Goal: Task Accomplishment & Management: Complete application form

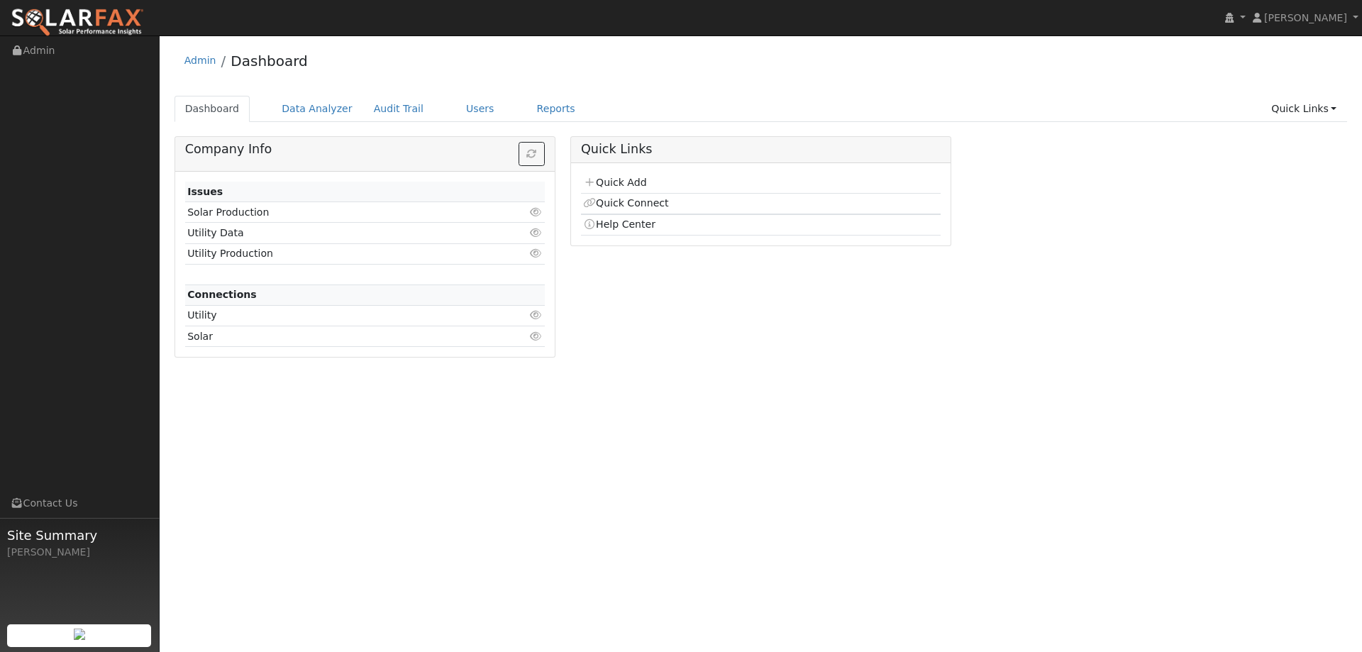
click at [941, 99] on ul "Dashboard Data Analyzer Audit Trail Users Reports Quick Links Quick Add Quick C…" at bounding box center [761, 109] width 1173 height 26
click at [603, 191] on td "Quick Add" at bounding box center [761, 183] width 360 height 21
click at [609, 183] on link "Quick Add" at bounding box center [614, 182] width 63 height 11
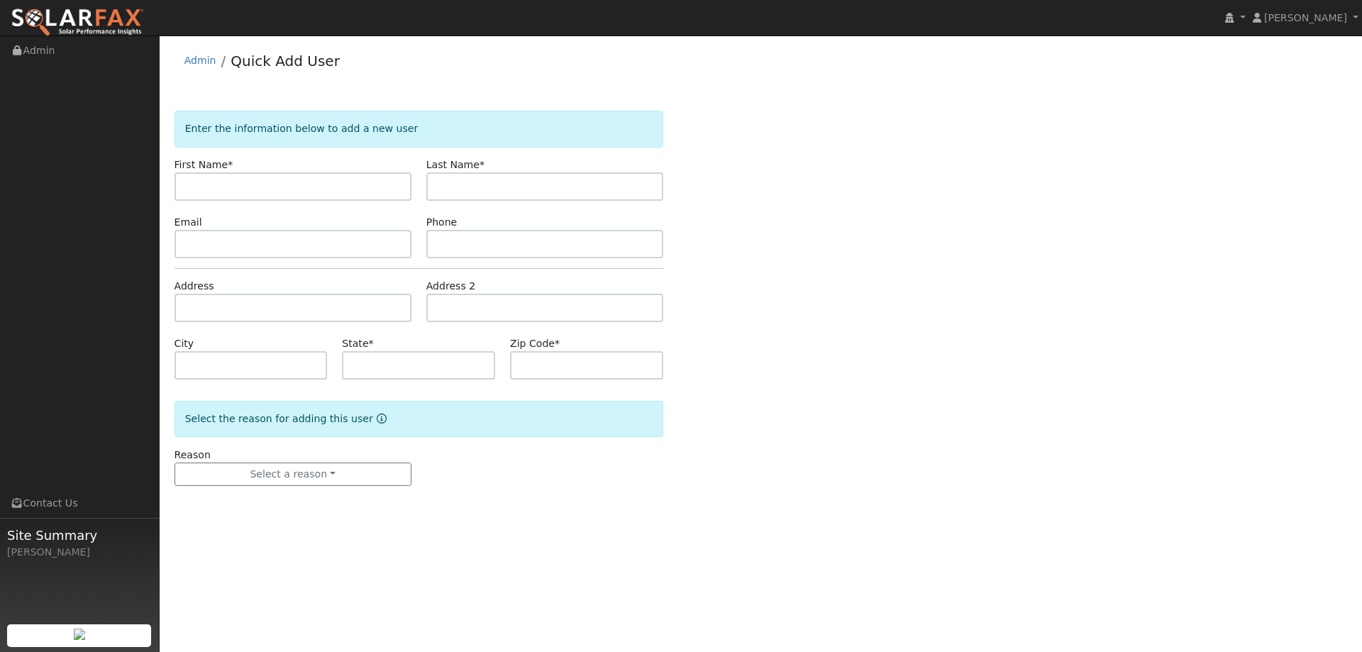
click at [278, 189] on input "text" at bounding box center [293, 186] width 237 height 28
type input "[PERSON_NAME]"
click at [437, 184] on input "text" at bounding box center [544, 186] width 237 height 28
type input "Armaz"
click at [336, 241] on input "text" at bounding box center [293, 244] width 237 height 28
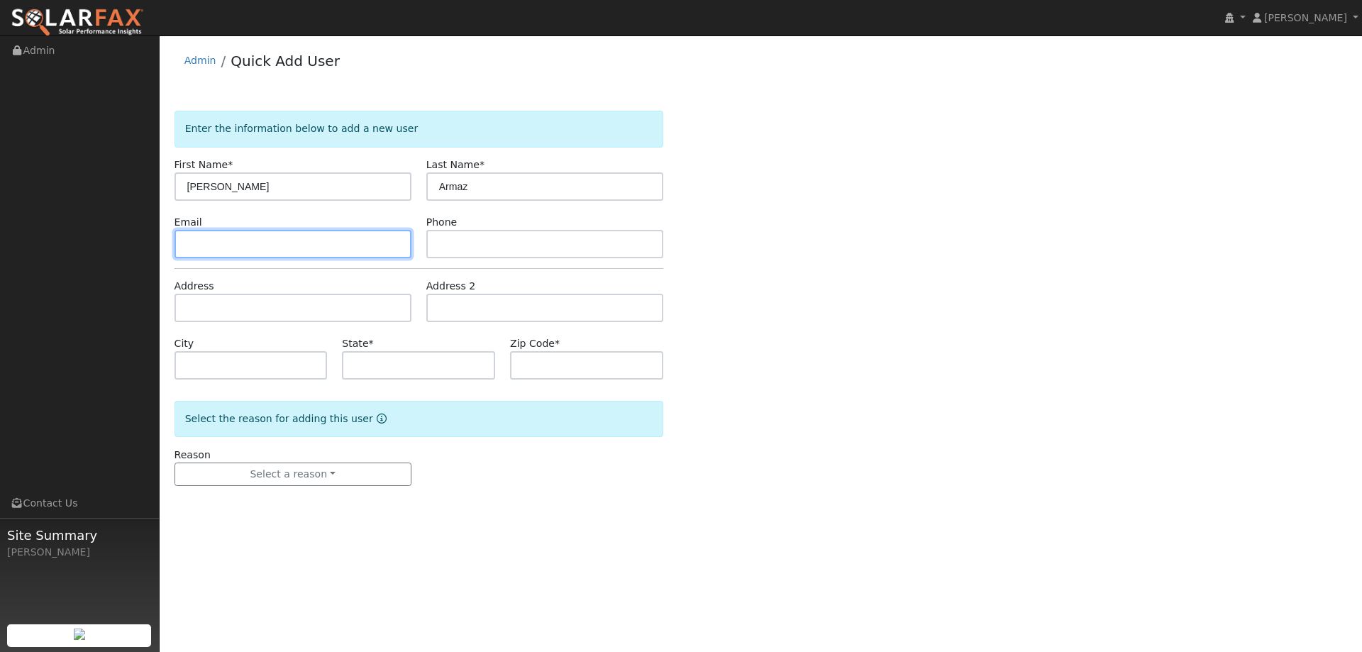
click at [304, 241] on input "text" at bounding box center [293, 244] width 237 height 28
paste input "[EMAIL_ADDRESS][DOMAIN_NAME]"
type input "[EMAIL_ADDRESS][DOMAIN_NAME]"
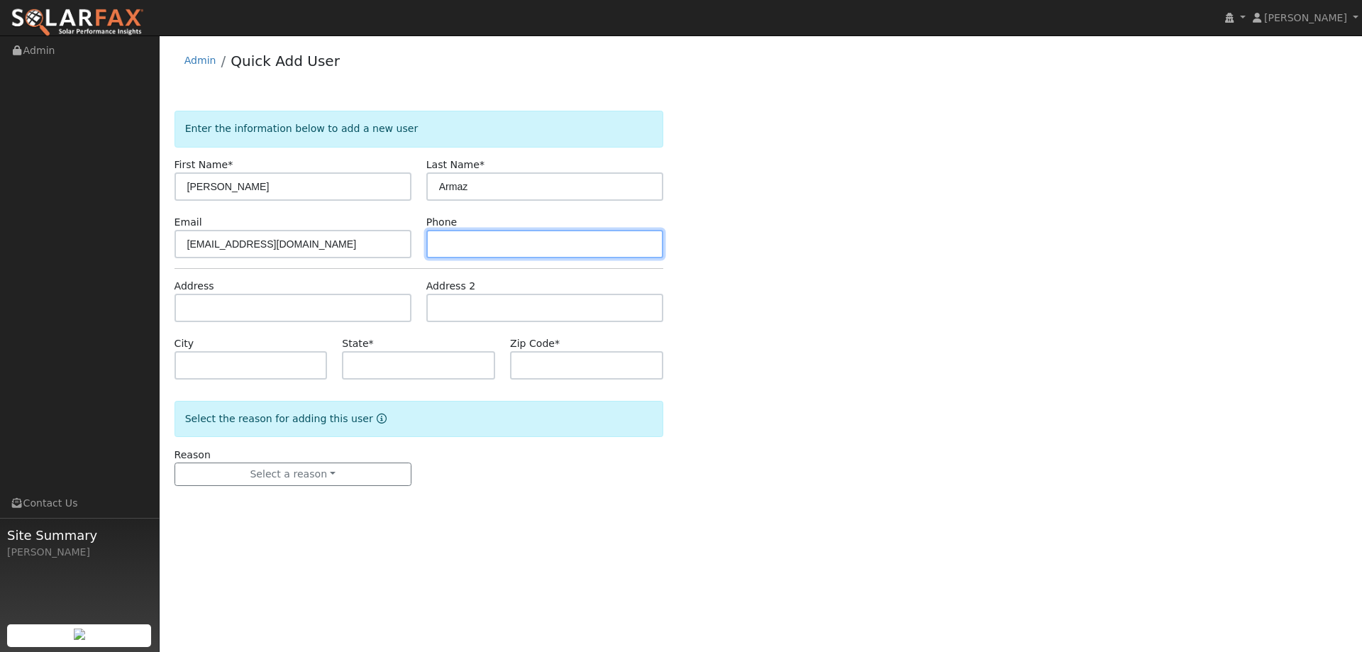
click at [582, 253] on input "text" at bounding box center [544, 244] width 237 height 28
paste input "[PHONE_NUMBER]"
type input "[PHONE_NUMBER]"
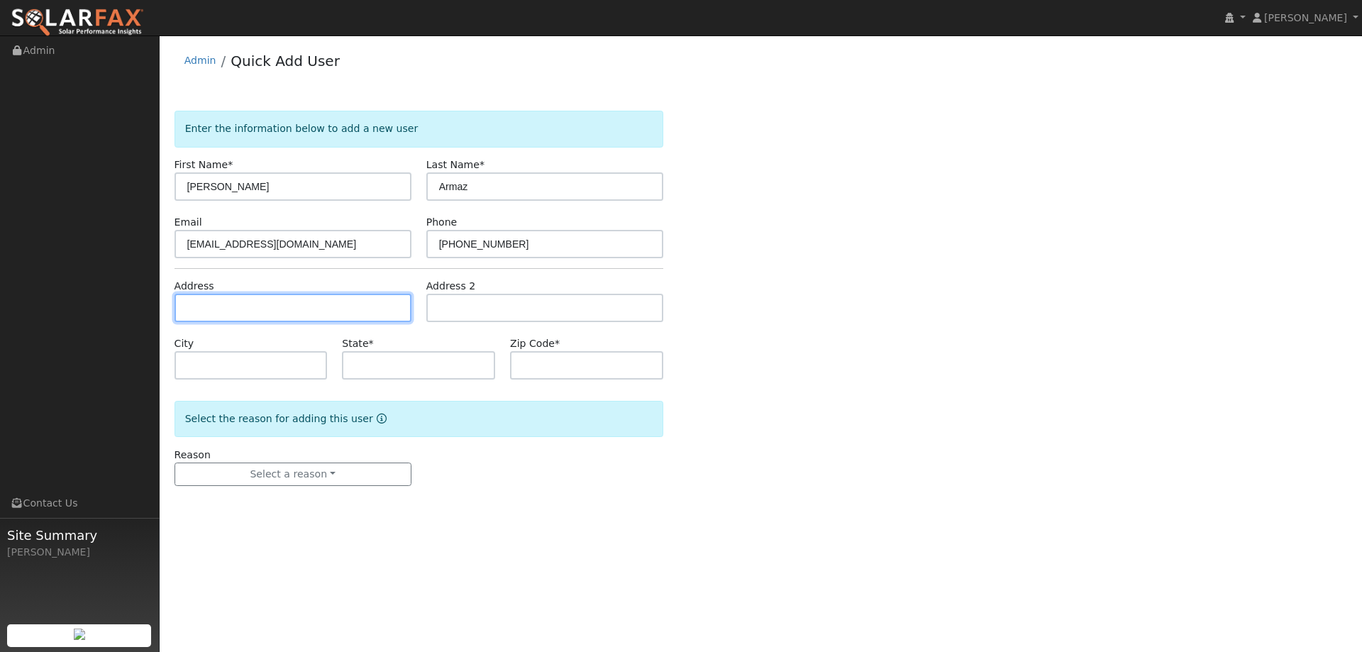
click at [369, 306] on input "text" at bounding box center [293, 308] width 237 height 28
paste input "[STREET_ADDRESS][PERSON_NAME]"
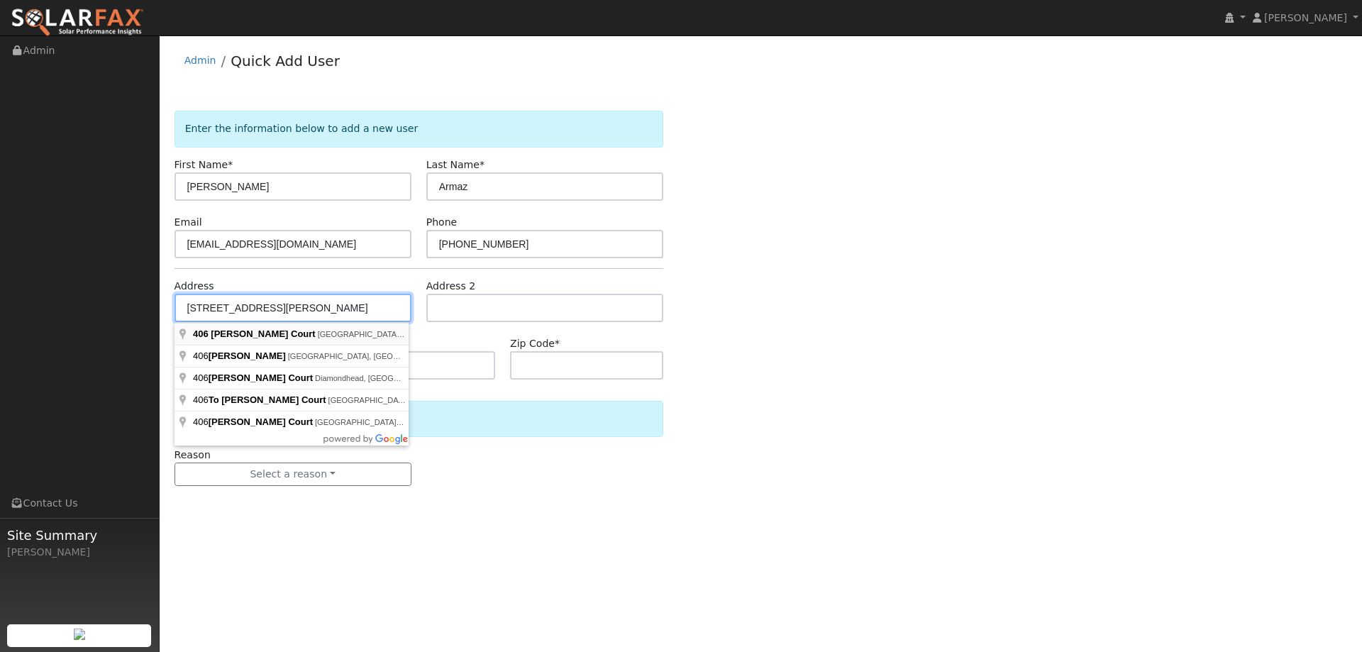
type input "[STREET_ADDRESS][PERSON_NAME]"
type input "[GEOGRAPHIC_DATA]"
type input "CA"
type input "95688"
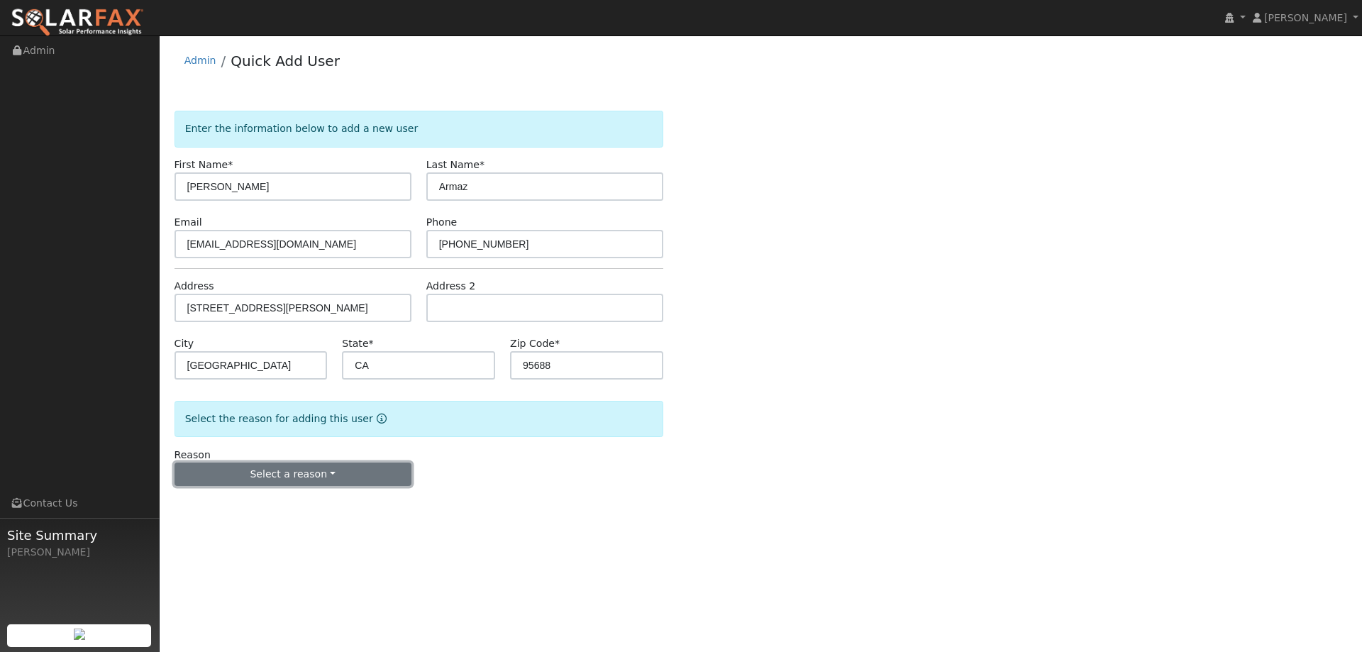
click at [316, 470] on button "Select a reason" at bounding box center [293, 475] width 237 height 24
click at [265, 494] on link "New lead" at bounding box center [253, 504] width 157 height 20
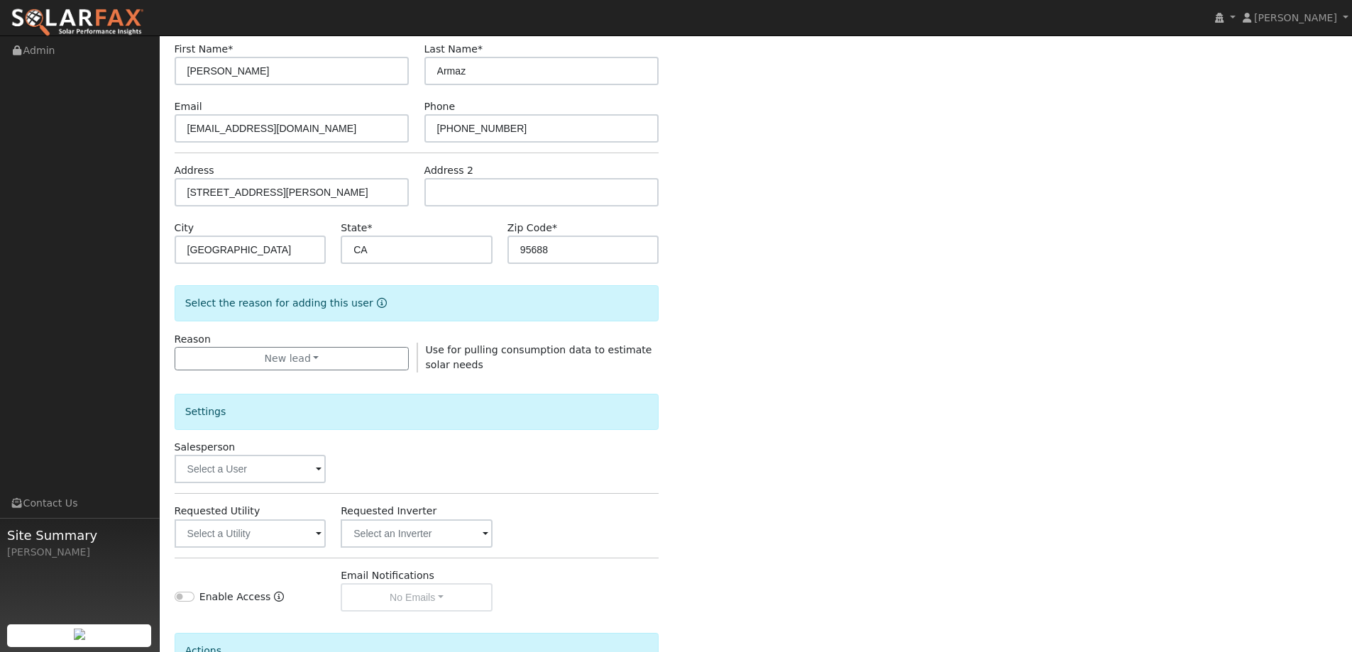
scroll to position [267, 0]
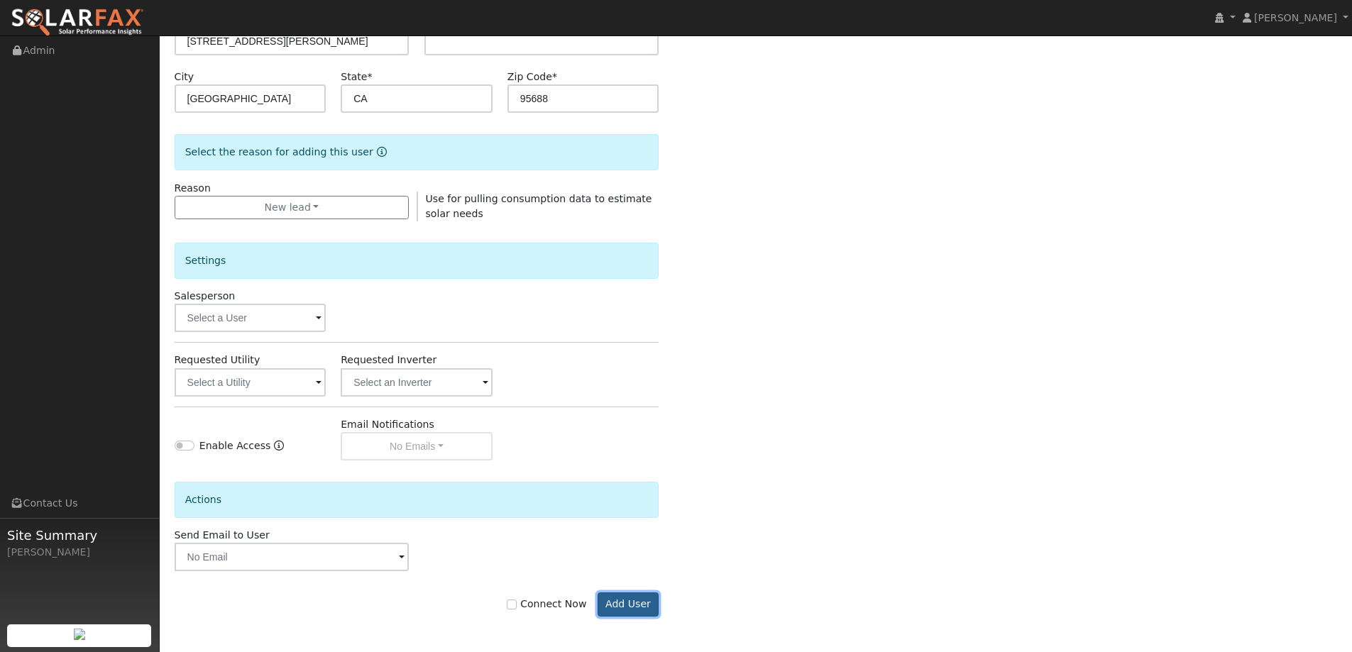
click at [623, 604] on button "Add User" at bounding box center [628, 604] width 62 height 24
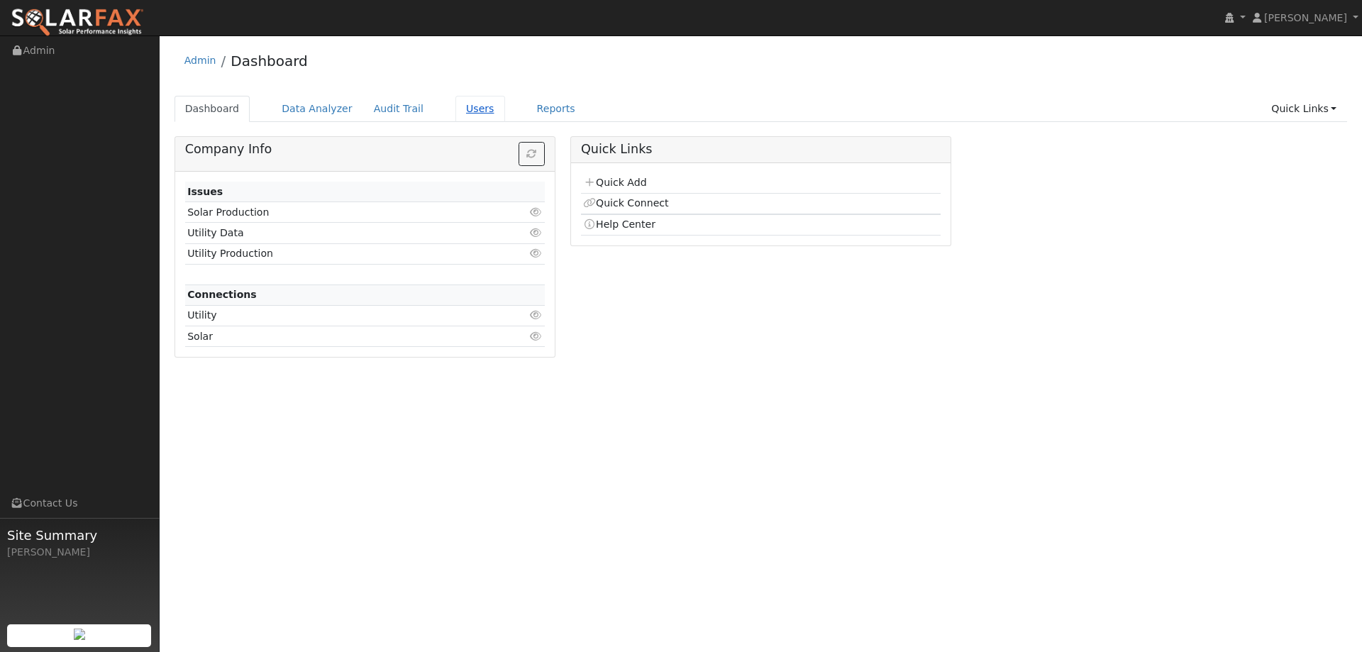
click at [460, 104] on link "Users" at bounding box center [480, 109] width 50 height 26
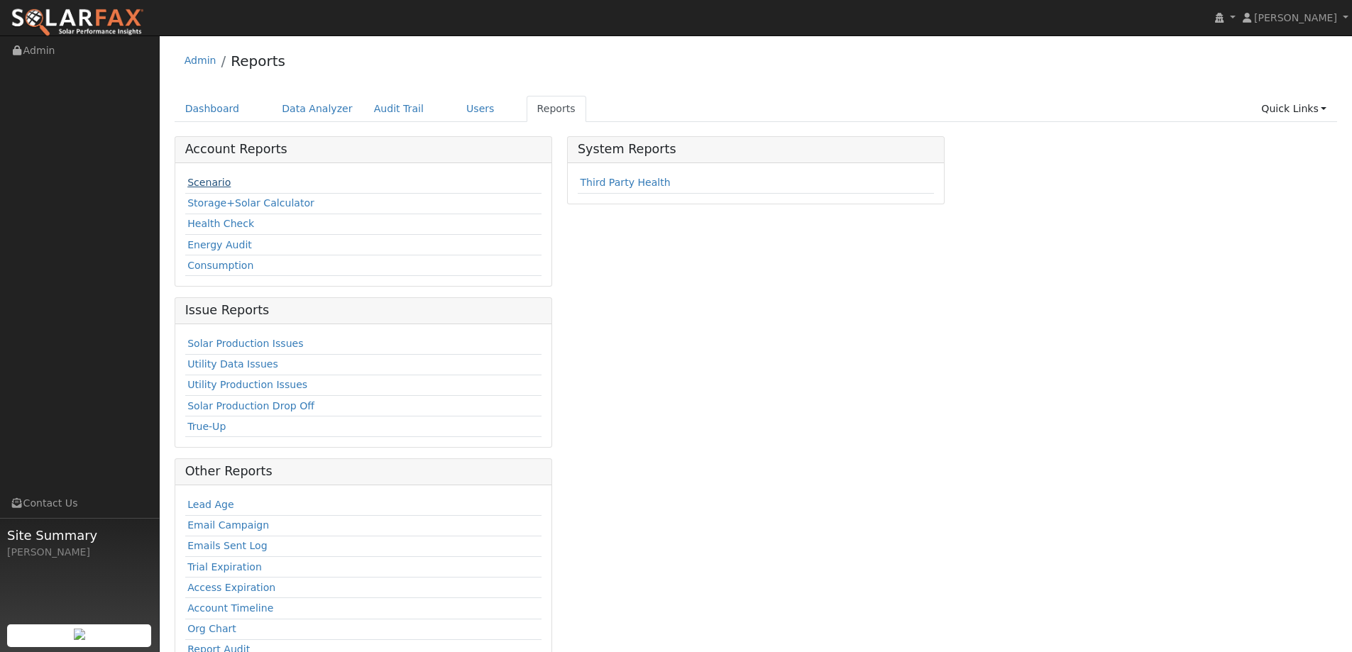
click at [224, 179] on link "Scenario" at bounding box center [208, 182] width 43 height 11
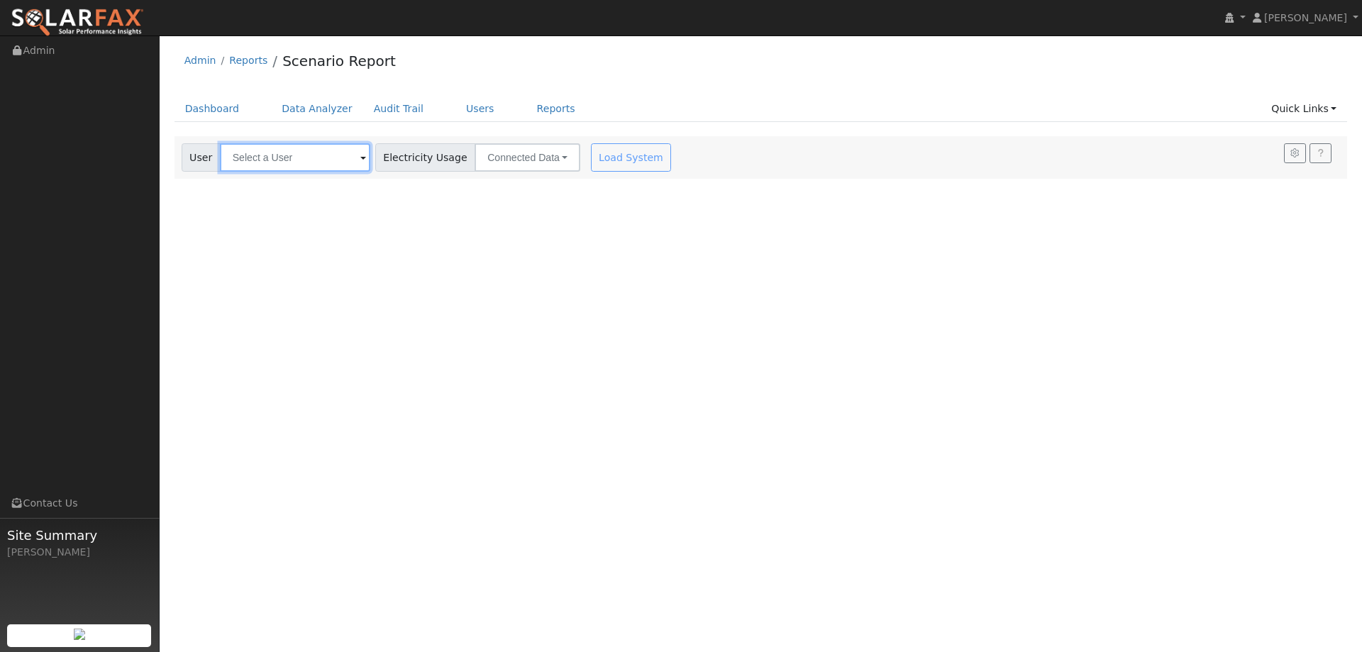
click at [311, 162] on input "text" at bounding box center [295, 157] width 150 height 28
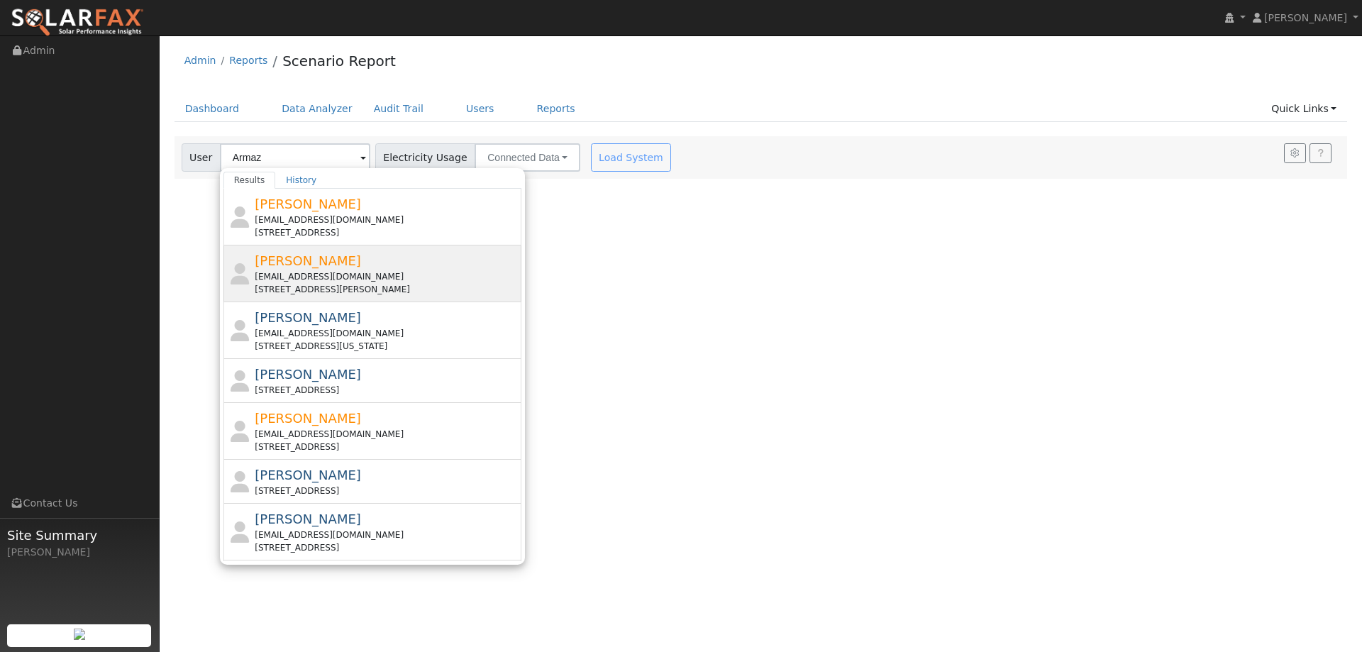
click at [420, 279] on div "nicolekgregg@gmail.com" at bounding box center [386, 276] width 263 height 13
type input "Nicole Armaz"
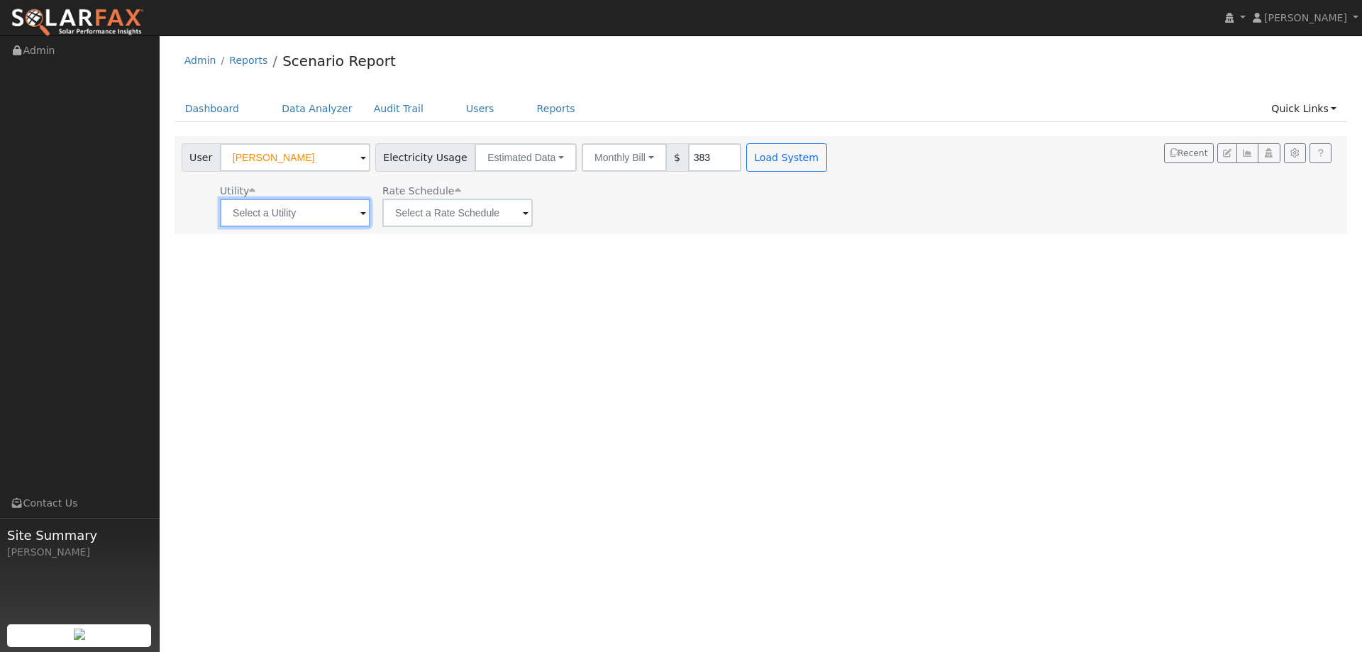
click at [346, 207] on input "text" at bounding box center [295, 213] width 150 height 28
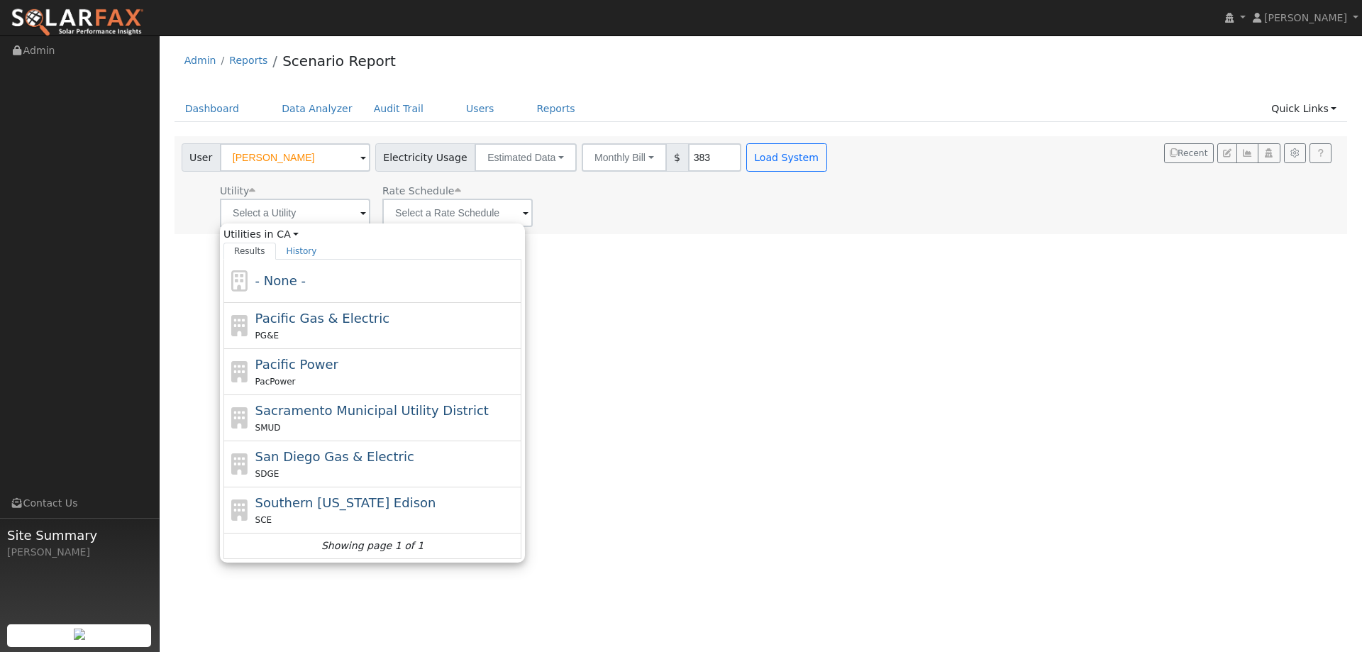
drag, startPoint x: 314, startPoint y: 325, endPoint x: 531, endPoint y: 209, distance: 246.9
click at [313, 324] on span "Pacific Gas & Electric" at bounding box center [322, 318] width 134 height 15
type input "Pacific Gas & Electric"
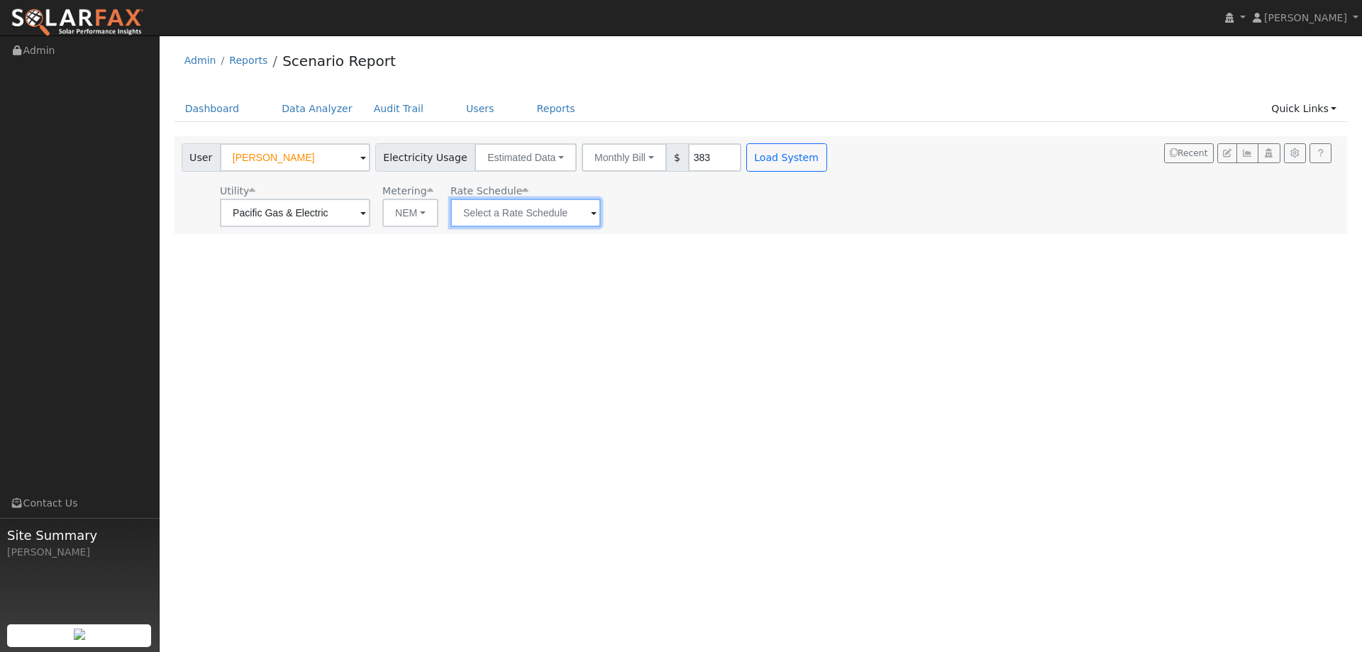
click at [548, 223] on input "text" at bounding box center [526, 213] width 150 height 28
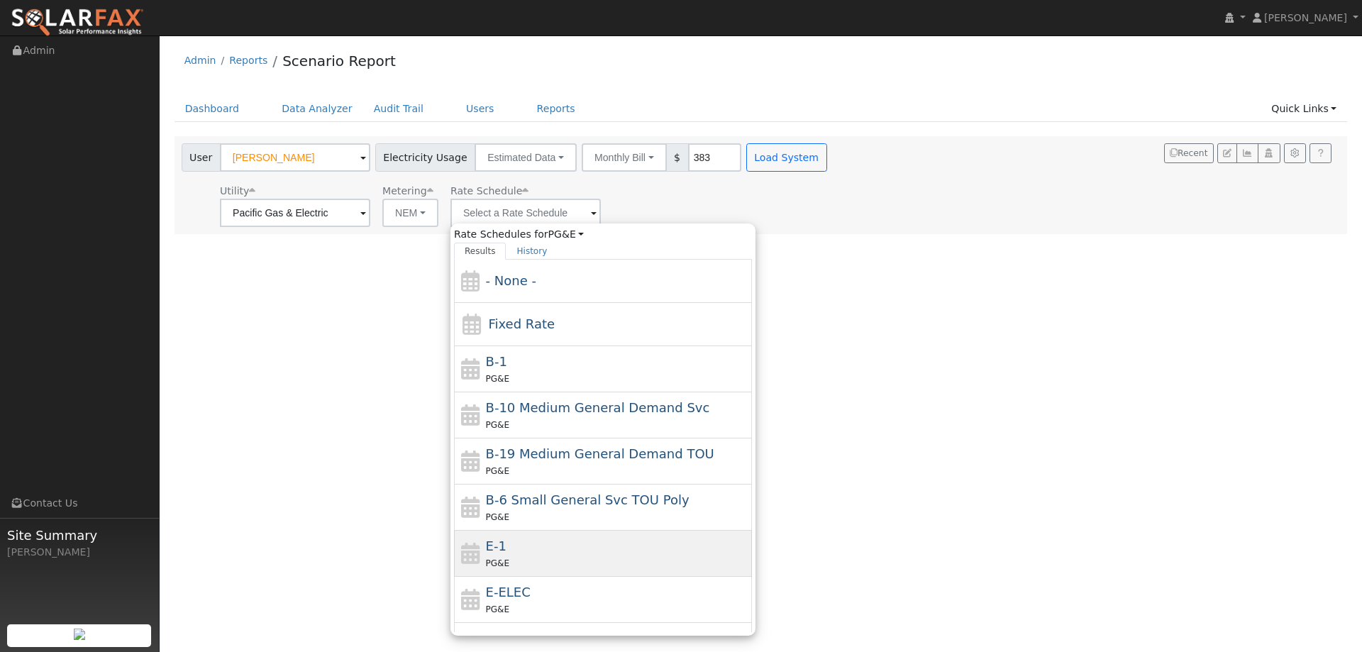
click at [556, 541] on div "E-1 PG&E" at bounding box center [617, 553] width 263 height 34
type input "E-1"
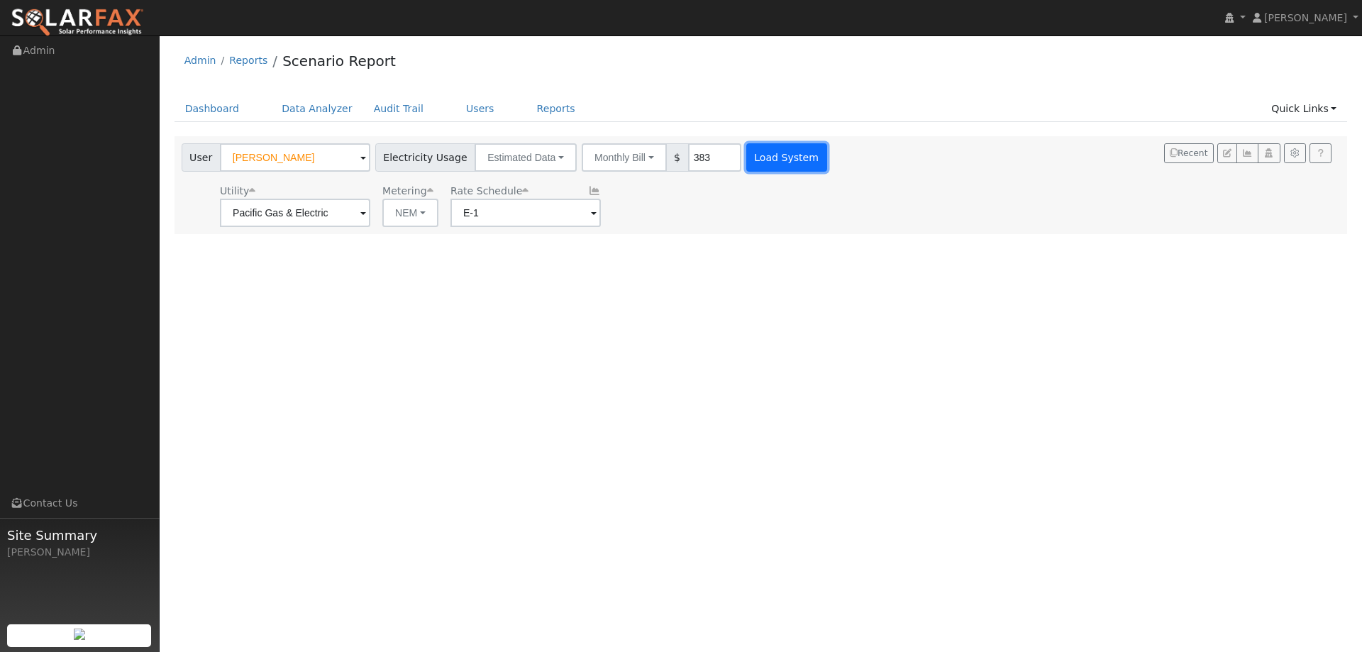
click at [774, 159] on button "Load System" at bounding box center [786, 157] width 81 height 28
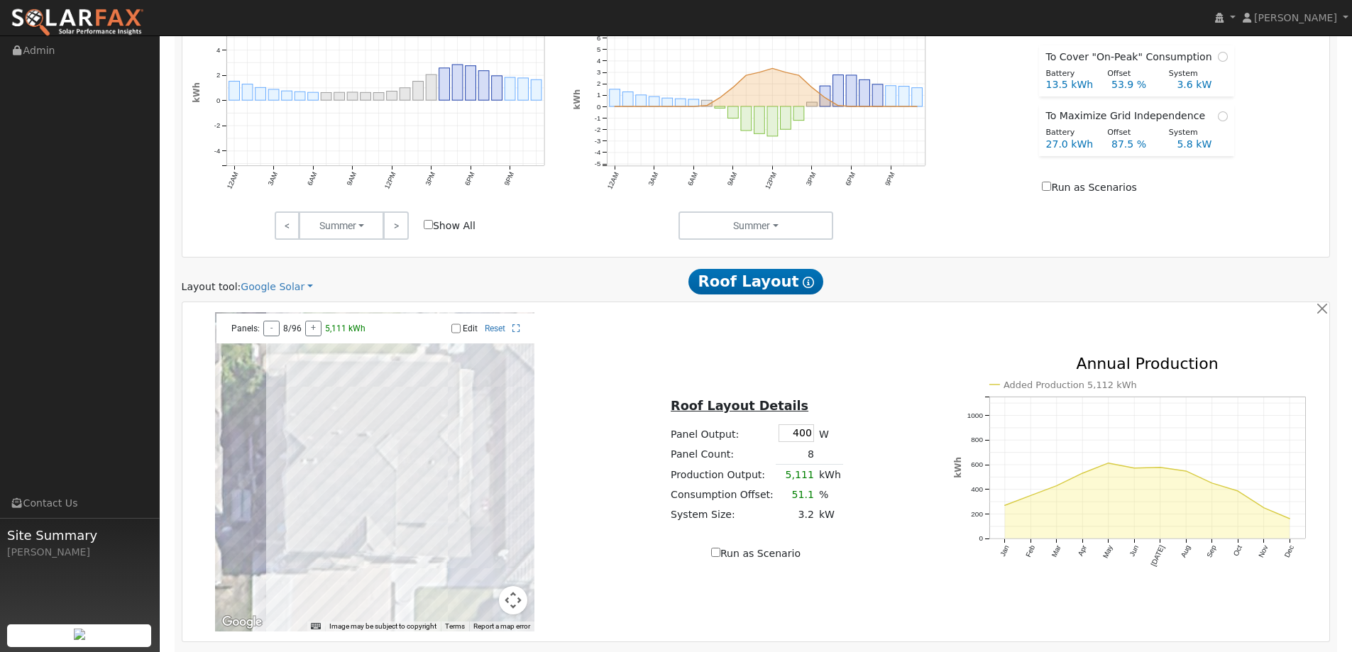
scroll to position [780, 0]
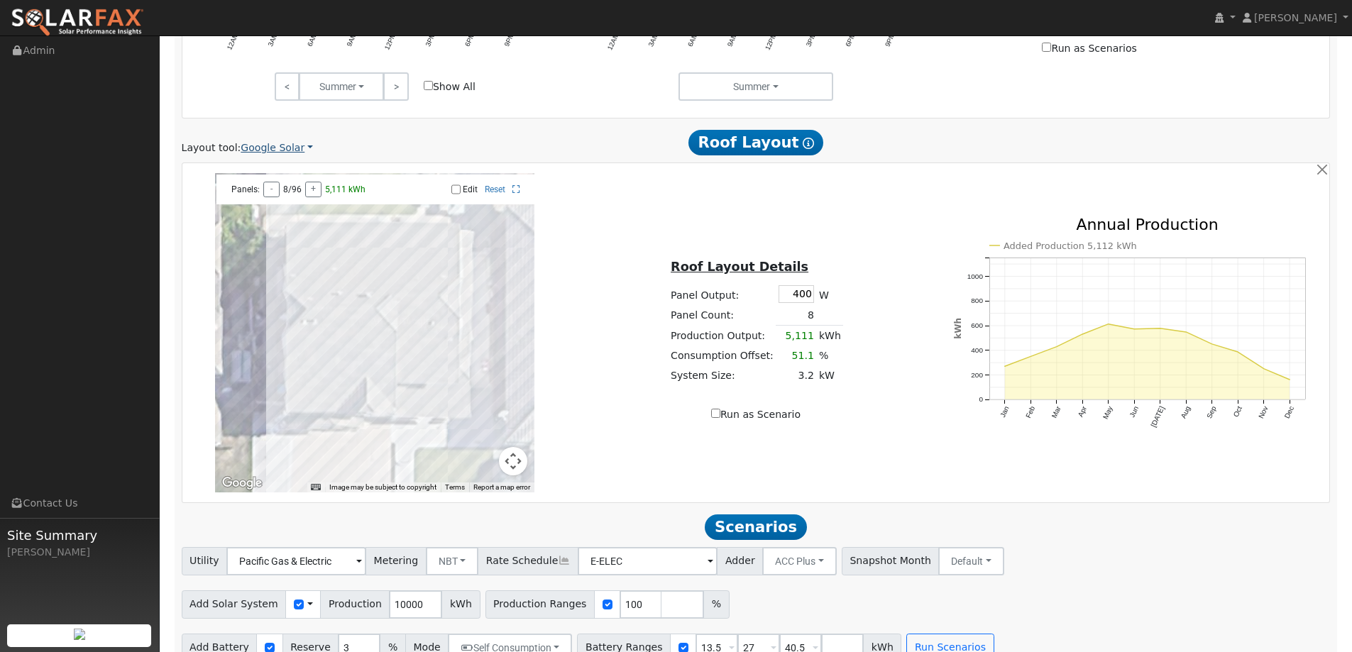
click at [280, 150] on link "Google Solar" at bounding box center [277, 147] width 72 height 15
click at [282, 213] on link "Aurora" at bounding box center [286, 213] width 99 height 20
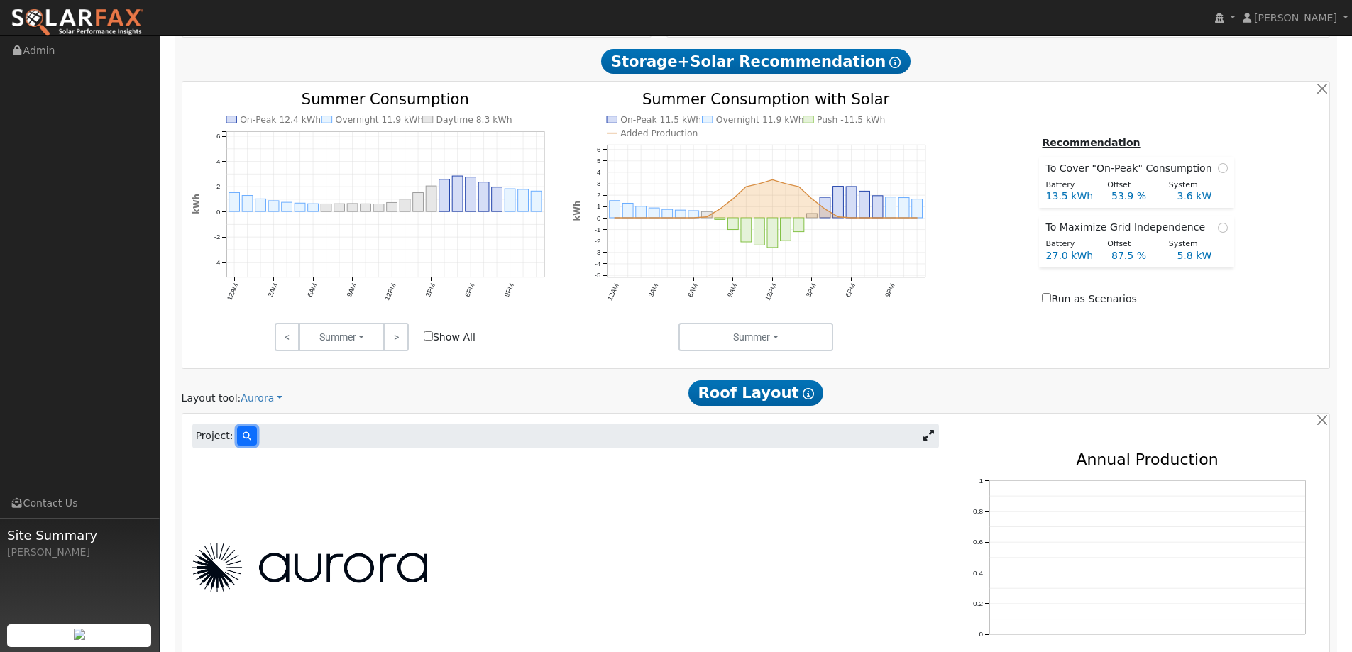
click at [244, 433] on icon at bounding box center [247, 436] width 9 height 9
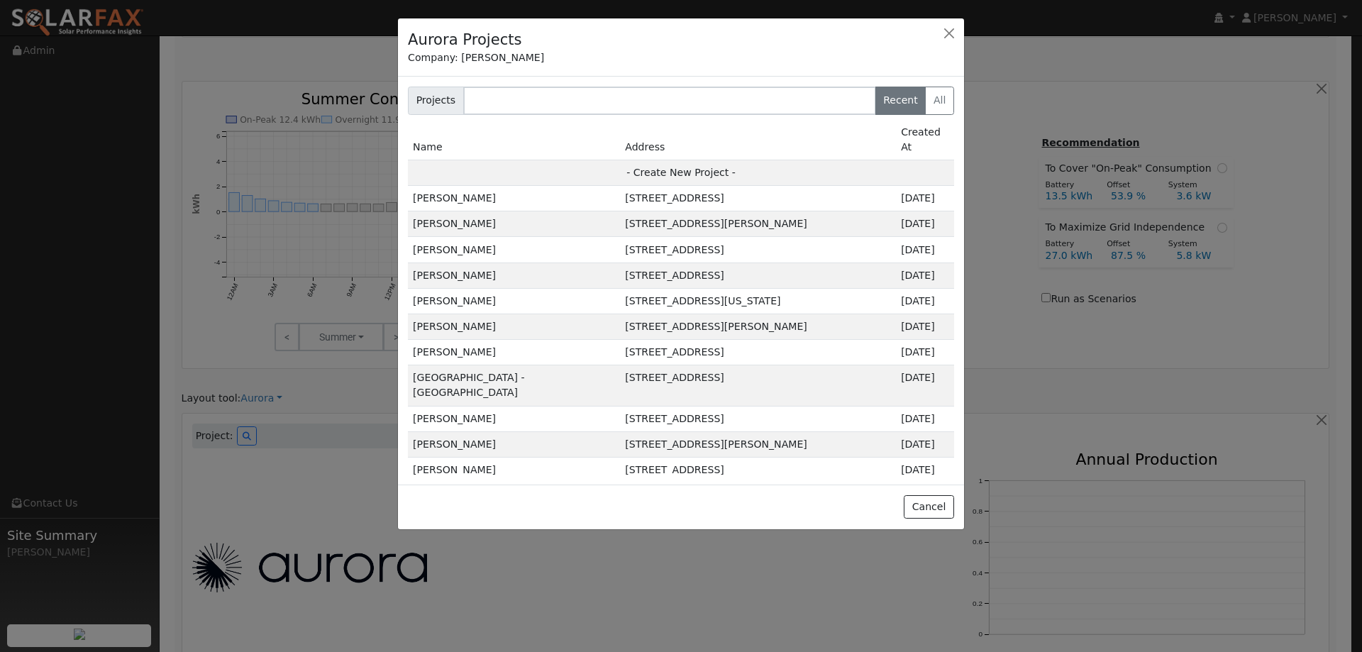
click at [560, 162] on td "- Create New Project -" at bounding box center [681, 173] width 546 height 26
type input "Nicole Armaz"
type input "406 Lani Court"
type input "Vacaville"
type input "CA"
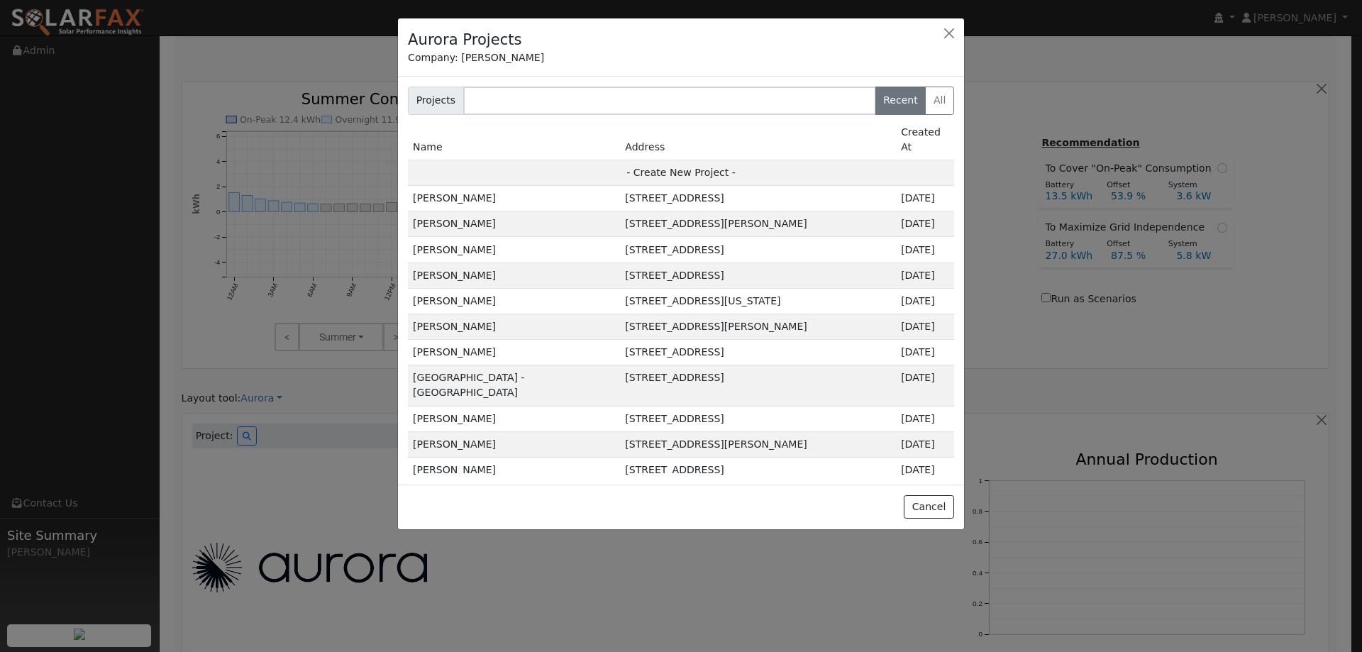
type input "95688"
type input "Design"
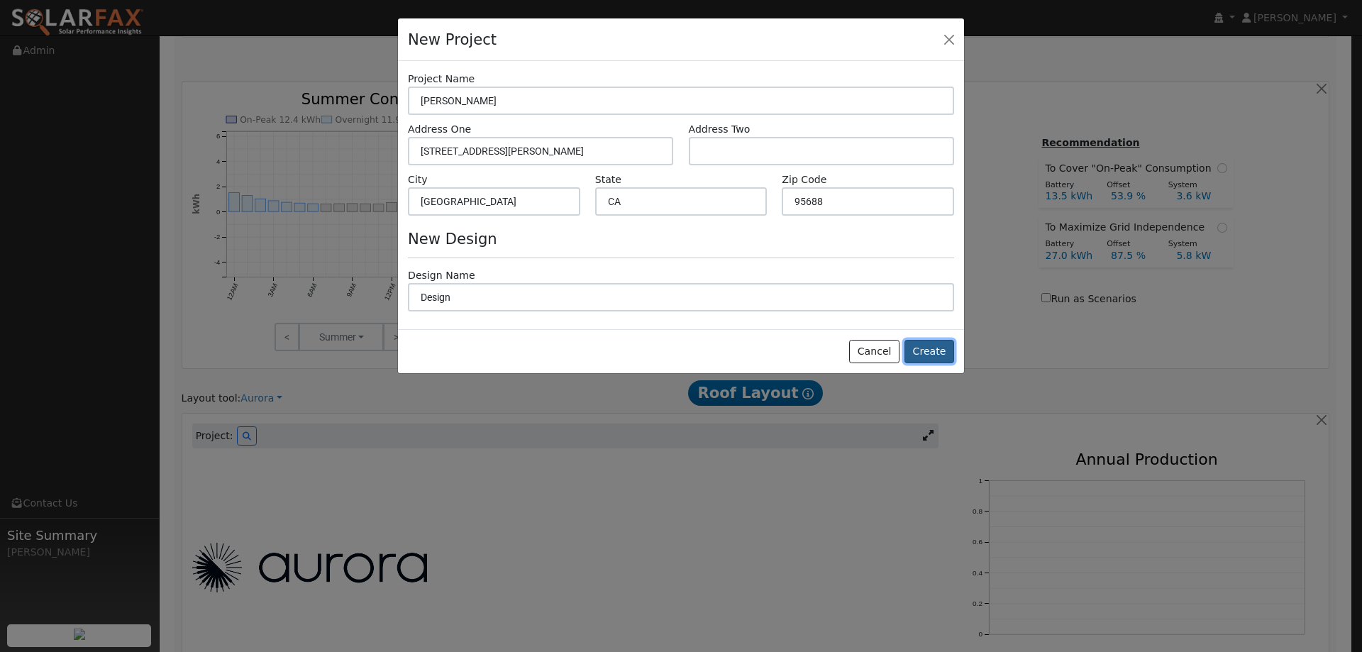
click at [941, 353] on button "Create" at bounding box center [930, 352] width 50 height 24
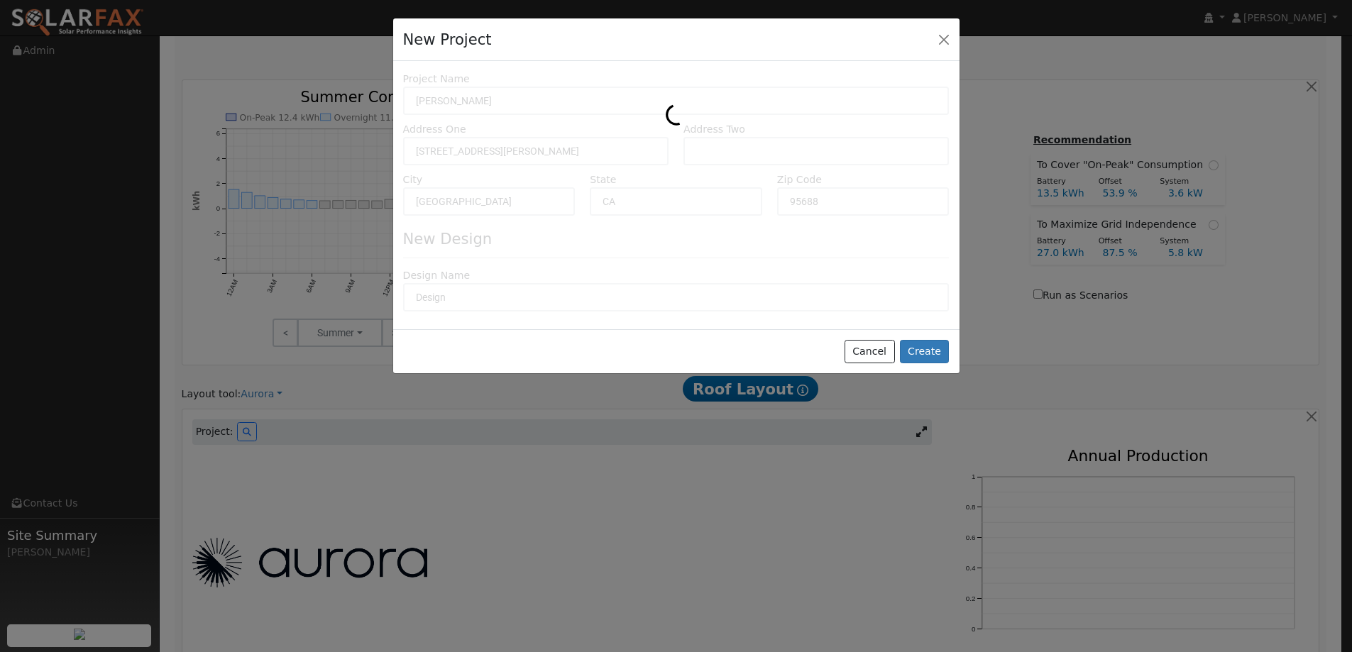
type input "0"
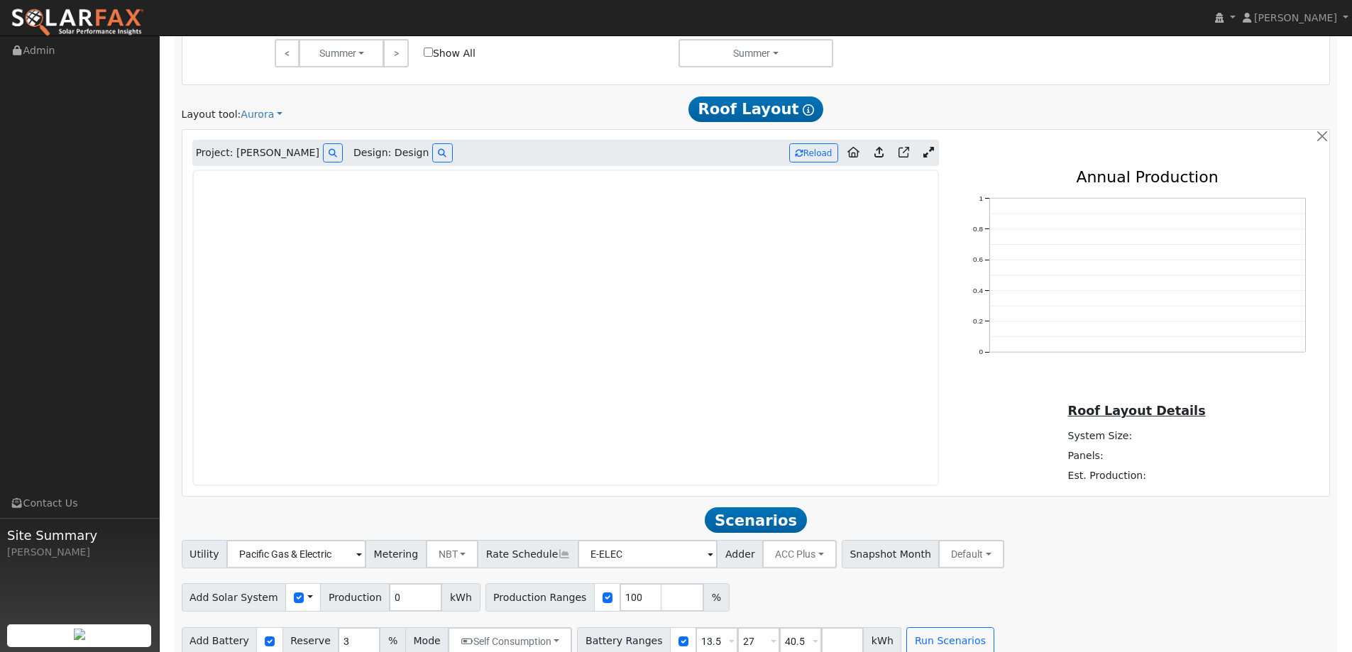
scroll to position [832, 0]
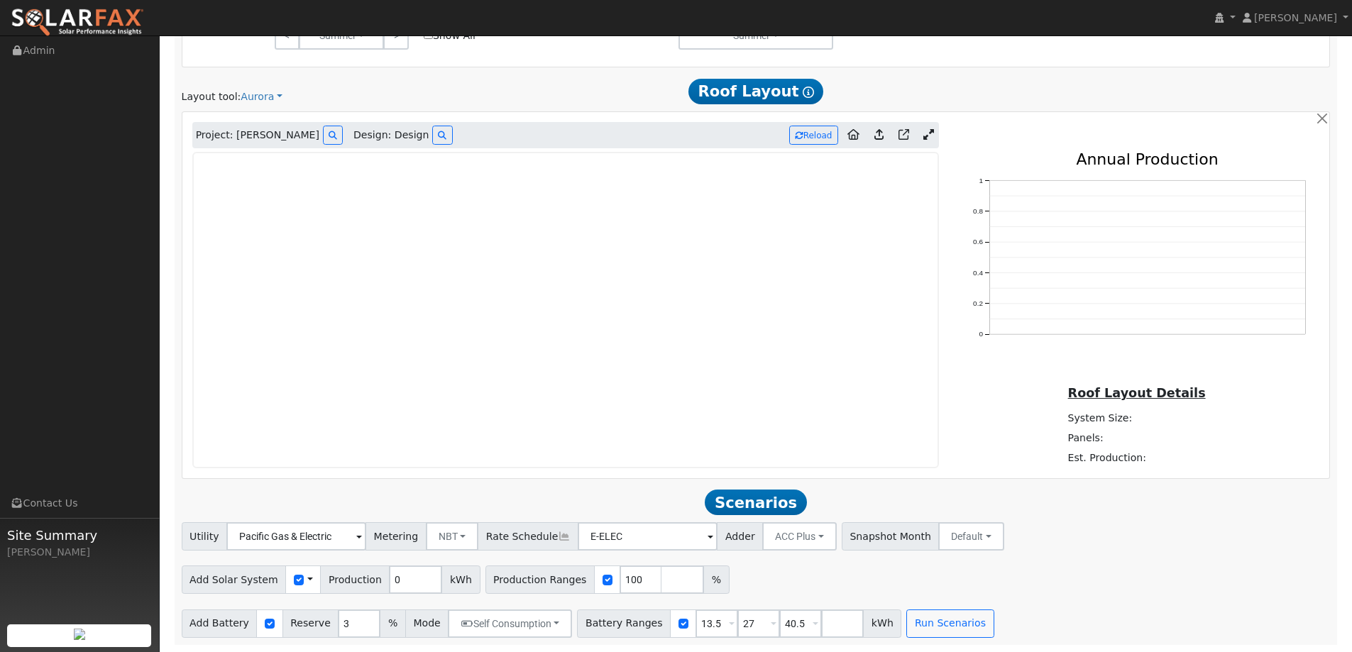
click at [68, 11] on img at bounding box center [77, 23] width 133 height 30
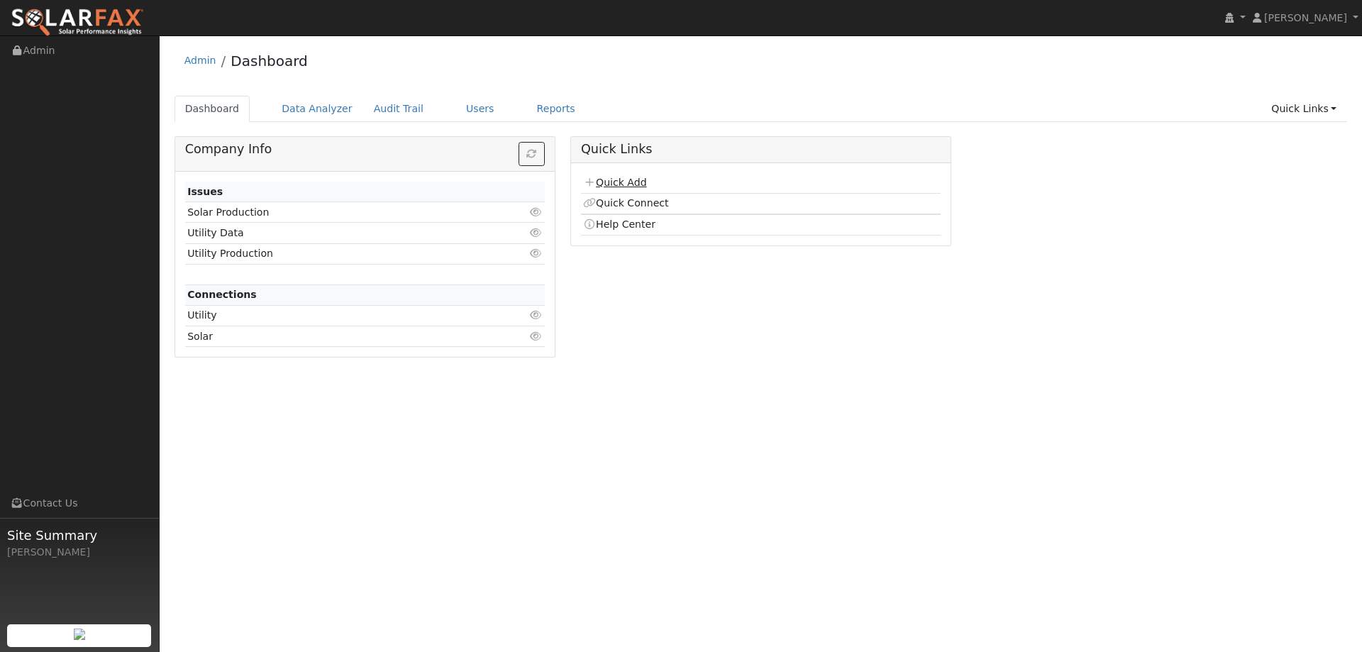
click at [609, 179] on link "Quick Add" at bounding box center [614, 182] width 63 height 11
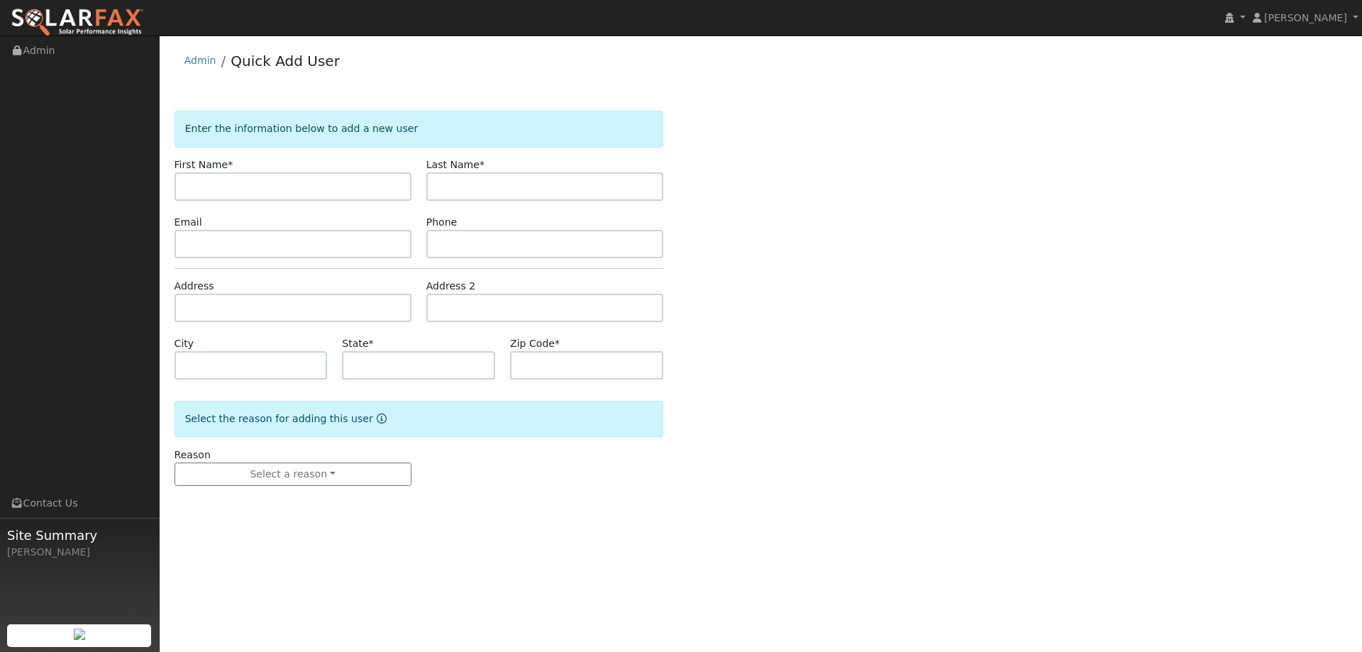
click at [341, 180] on input "text" at bounding box center [293, 186] width 237 height 28
type input "[PERSON_NAME]"
click at [491, 197] on input "text" at bounding box center [544, 186] width 237 height 28
type input "Scherwood"
click at [385, 242] on input "text" at bounding box center [293, 244] width 237 height 28
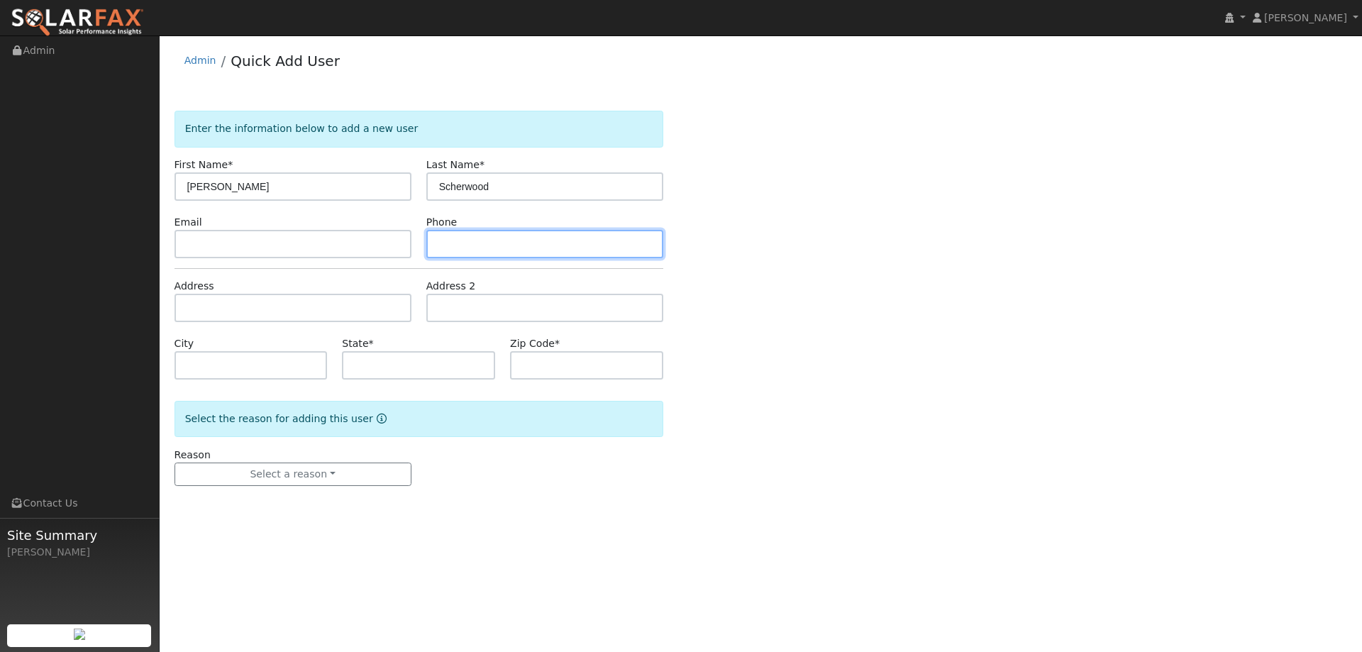
click at [597, 246] on input "text" at bounding box center [544, 244] width 237 height 28
paste input "[PHONE_NUMBER]"
type input "[PHONE_NUMBER]"
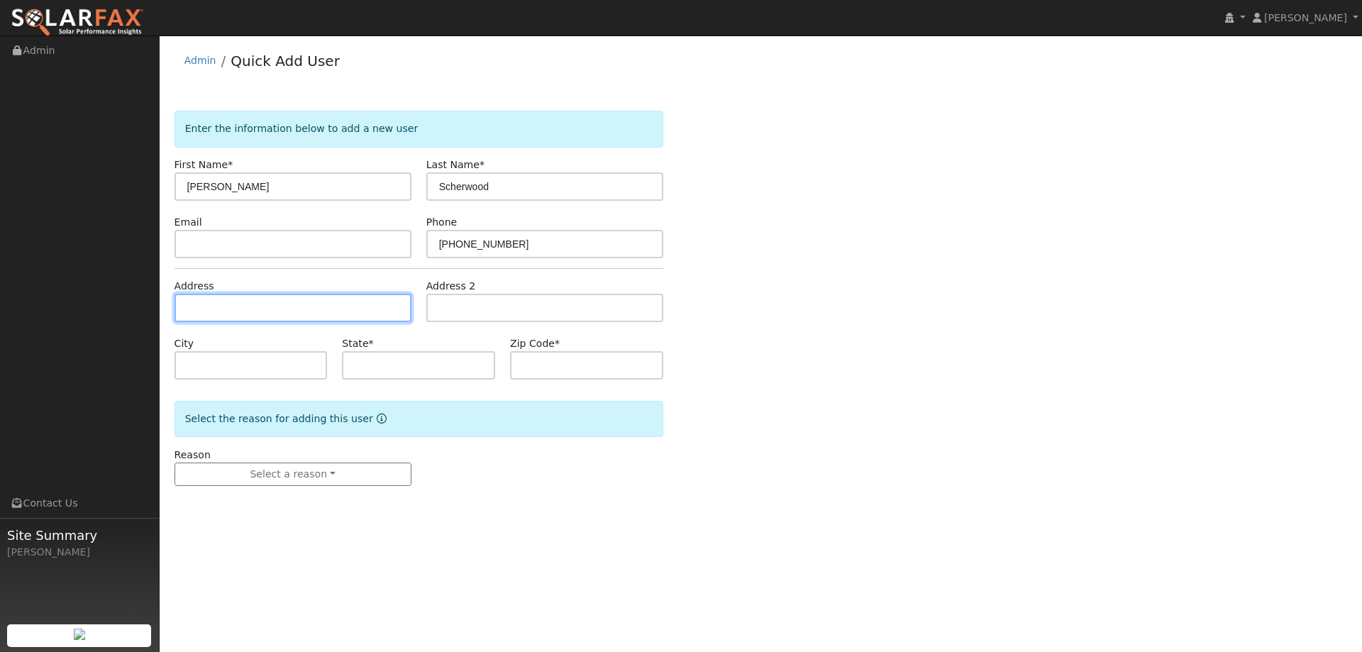
click at [304, 310] on input "text" at bounding box center [293, 308] width 237 height 28
paste input "[STREET_ADDRESS]"
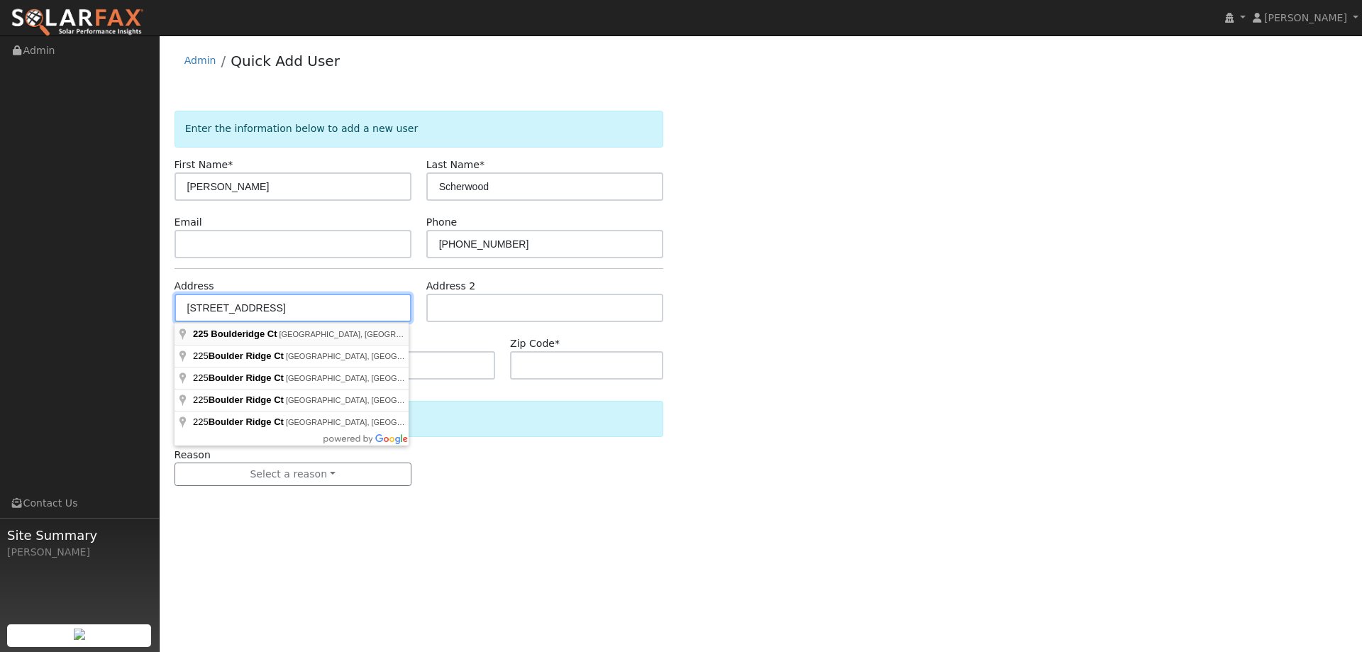
type input "[STREET_ADDRESS]"
type input "[GEOGRAPHIC_DATA]"
type input "CA"
type input "95688"
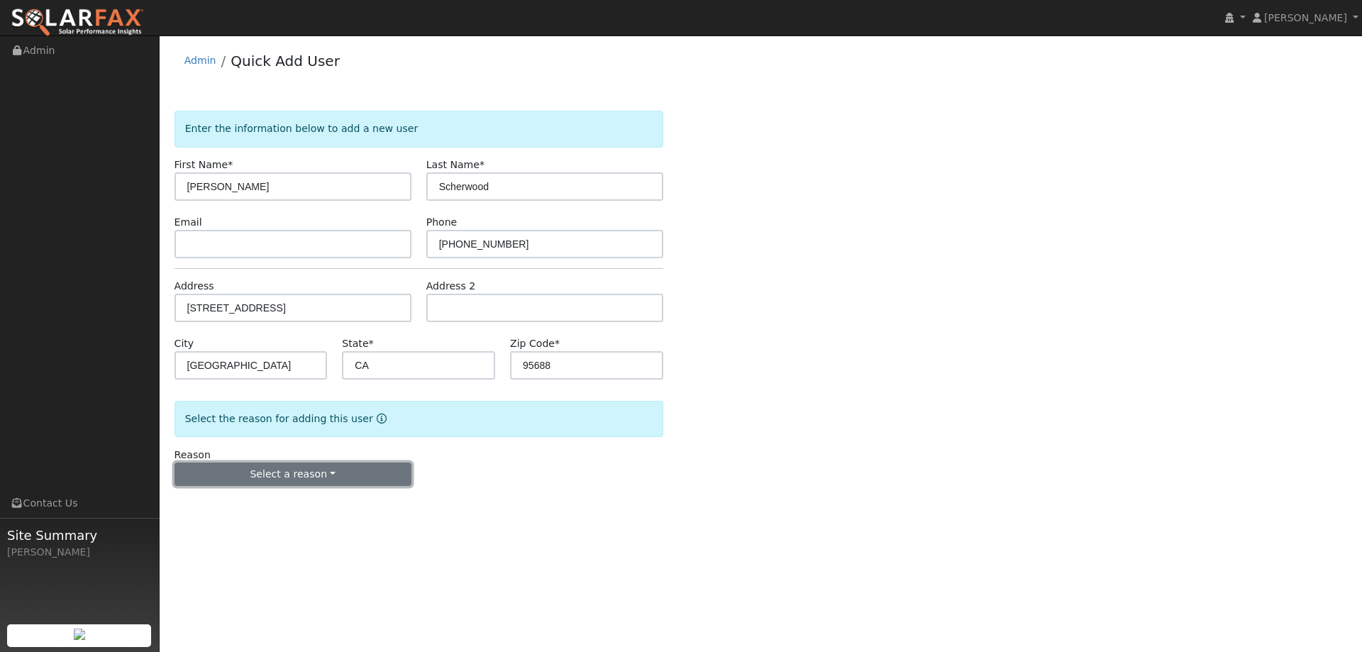
click at [321, 467] on button "Select a reason" at bounding box center [293, 475] width 237 height 24
click at [287, 507] on link "New lead" at bounding box center [253, 504] width 157 height 20
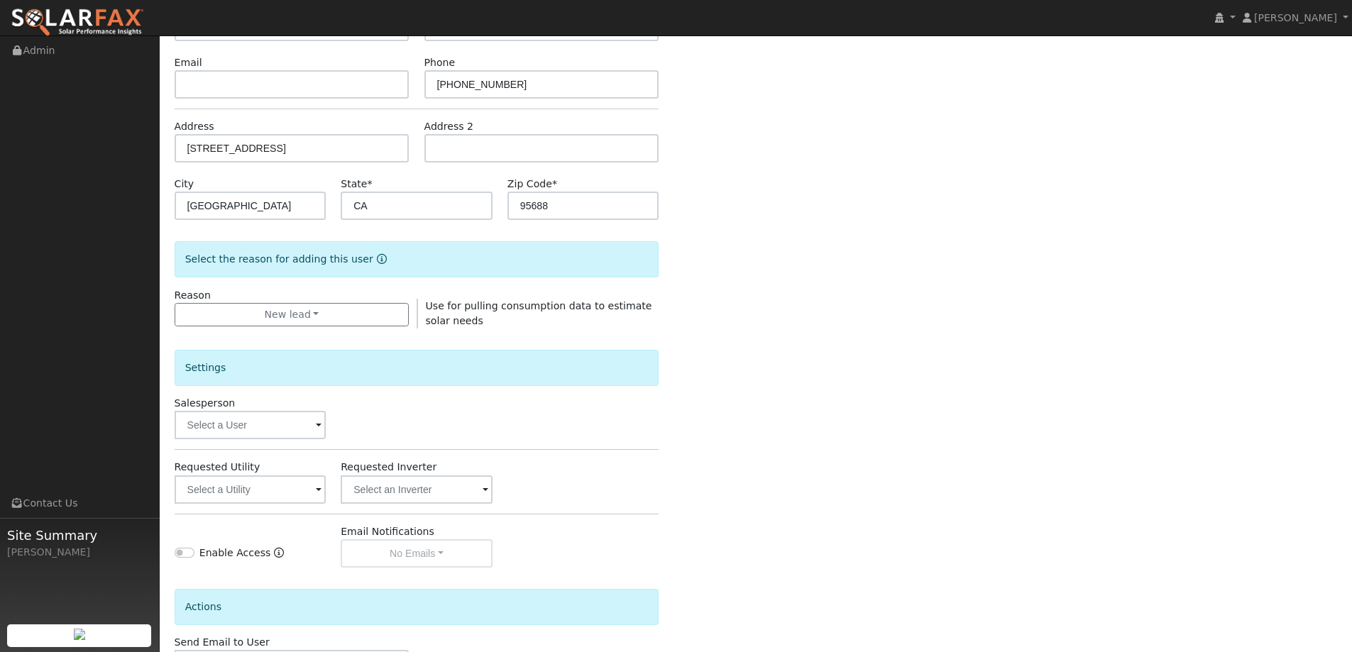
scroll to position [267, 0]
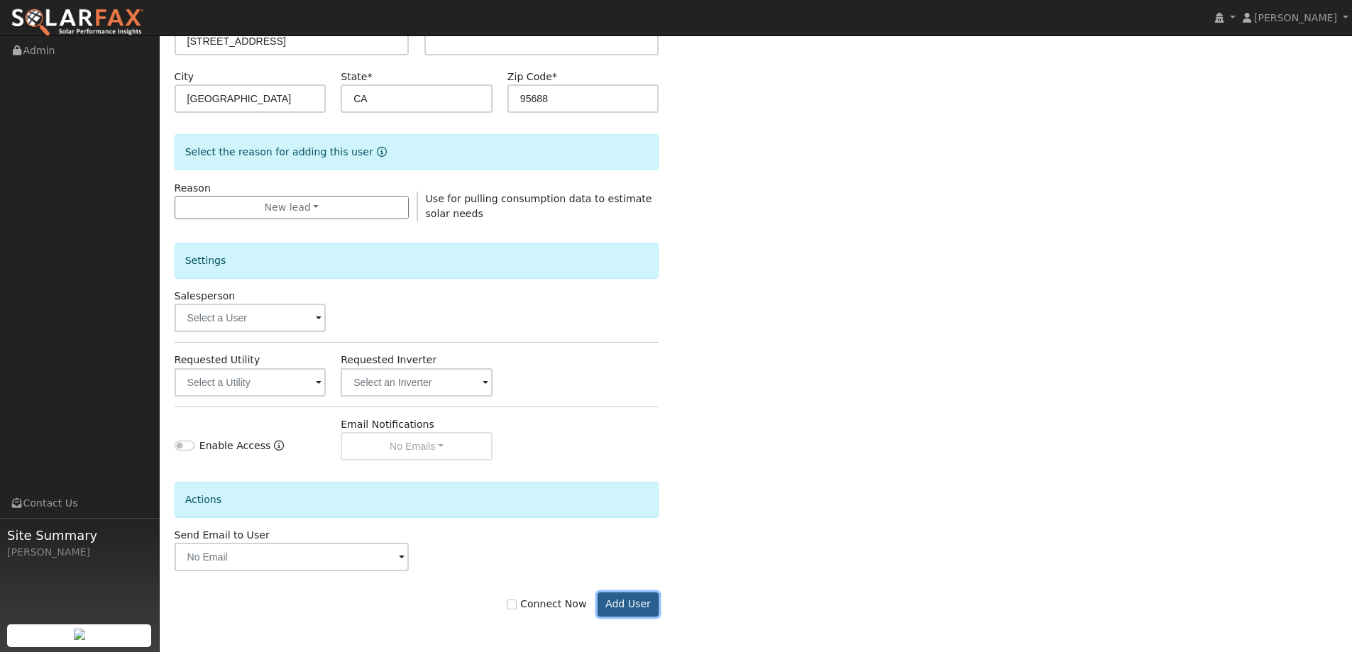
click at [633, 608] on button "Add User" at bounding box center [628, 604] width 62 height 24
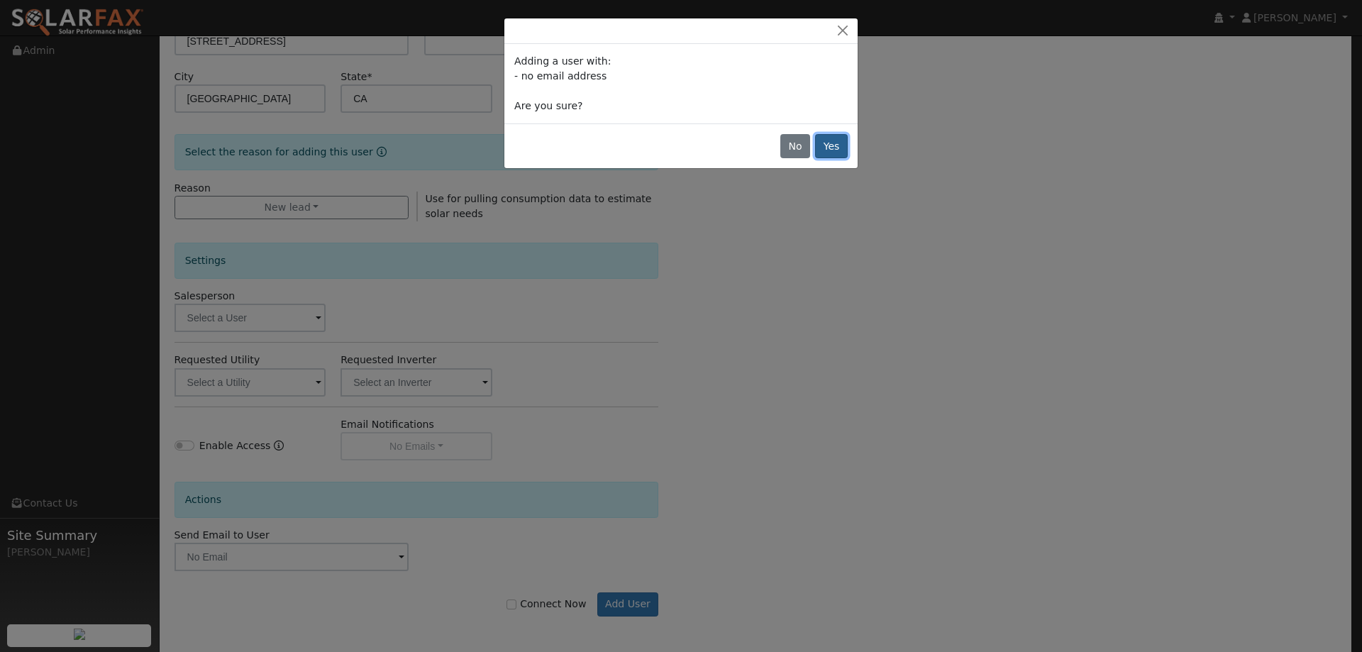
click at [840, 149] on button "Yes" at bounding box center [831, 146] width 33 height 24
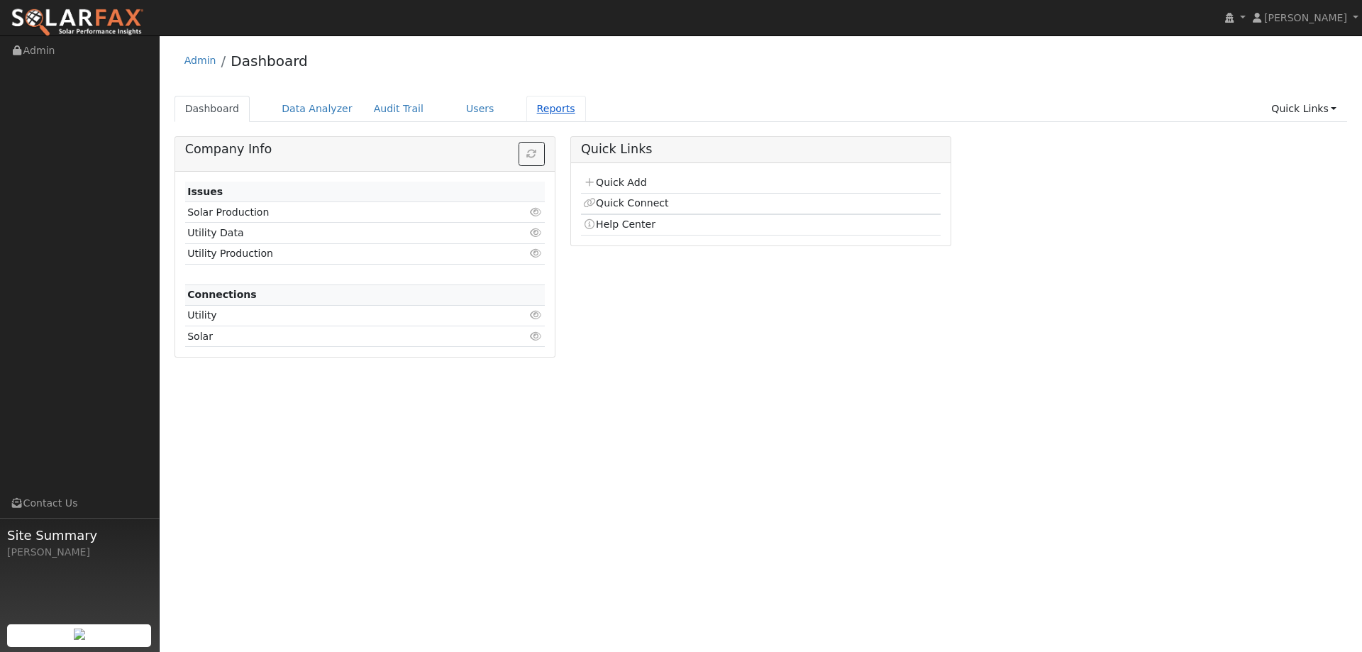
click at [526, 105] on link "Reports" at bounding box center [556, 109] width 60 height 26
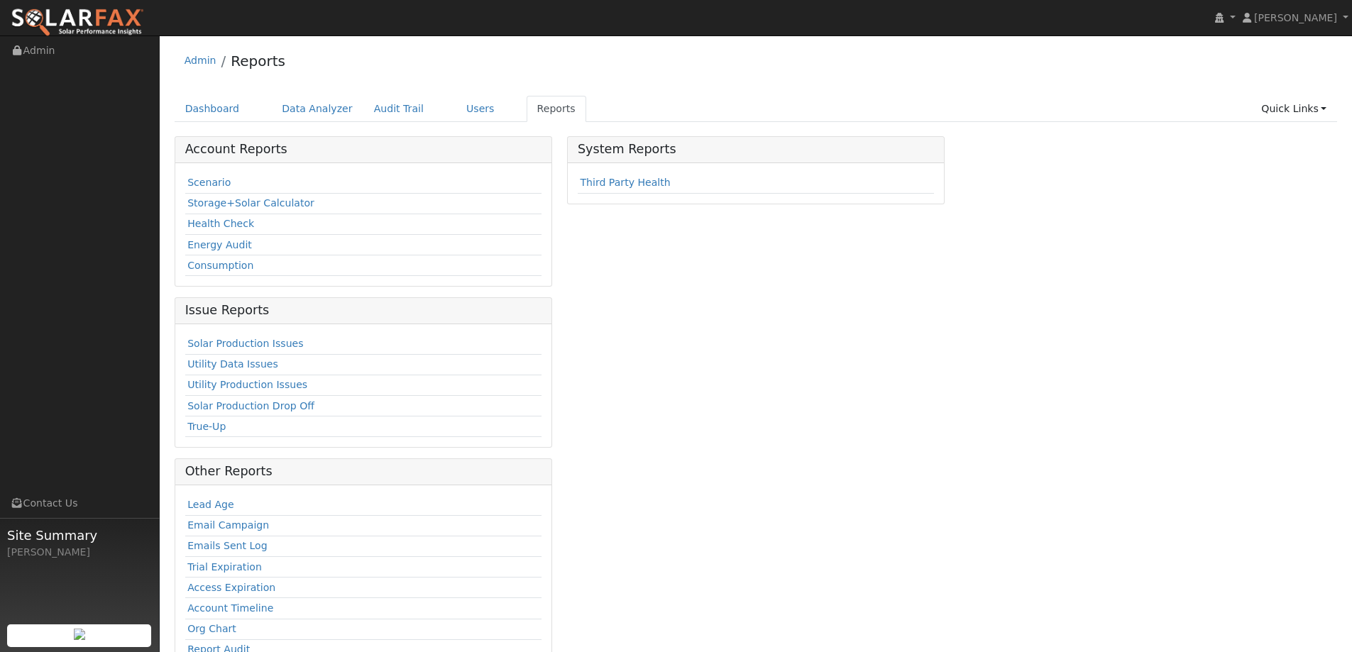
click at [228, 191] on td "Scenario" at bounding box center [363, 183] width 356 height 21
click at [204, 182] on link "Scenario" at bounding box center [208, 182] width 43 height 11
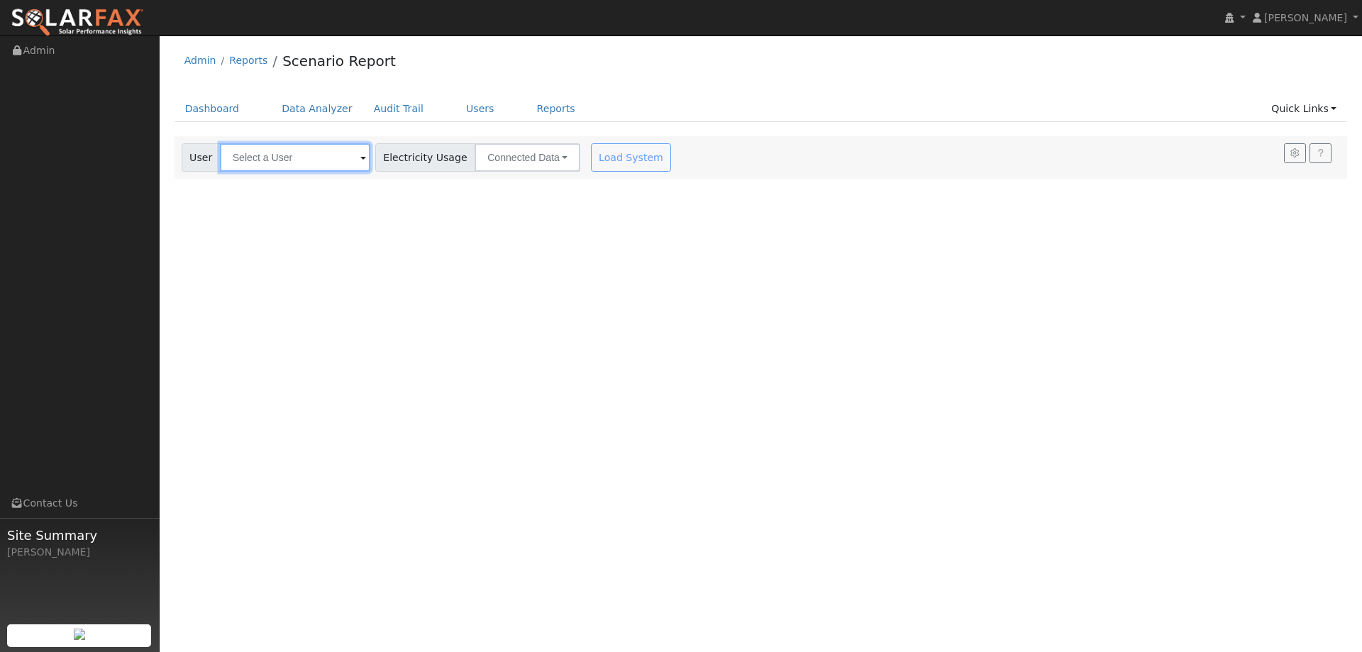
click at [277, 163] on input "text" at bounding box center [295, 157] width 150 height 28
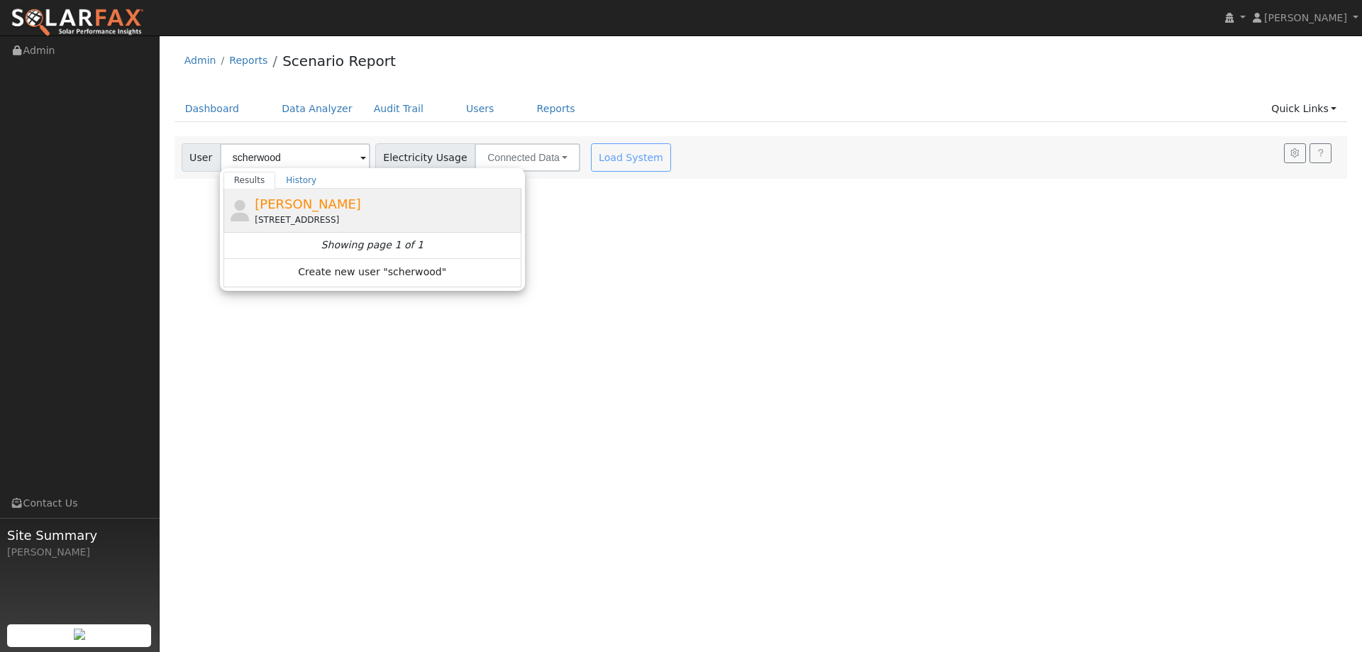
click at [311, 204] on span "[PERSON_NAME]" at bounding box center [308, 204] width 106 height 15
type input "[PERSON_NAME]"
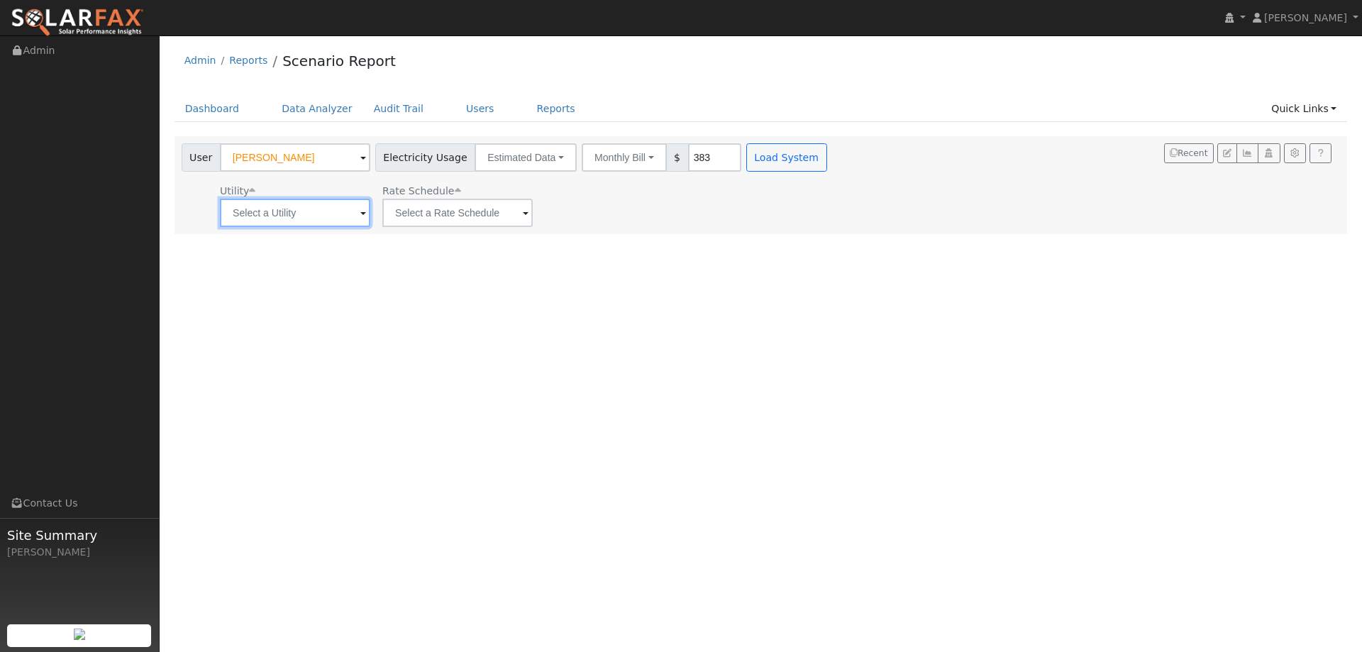
click at [302, 226] on input "text" at bounding box center [295, 213] width 150 height 28
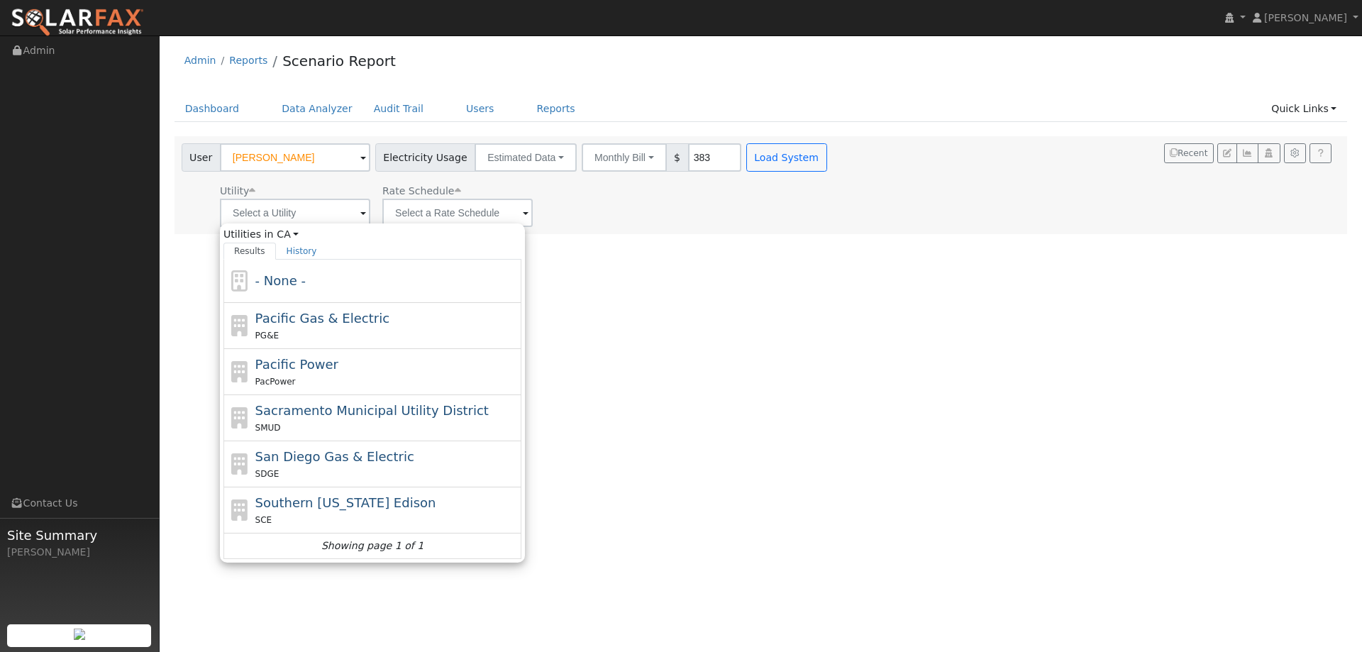
drag, startPoint x: 349, startPoint y: 330, endPoint x: 408, endPoint y: 291, distance: 70.6
click at [350, 330] on div "PG&E" at bounding box center [386, 335] width 263 height 15
type input "Pacific Gas & Electric"
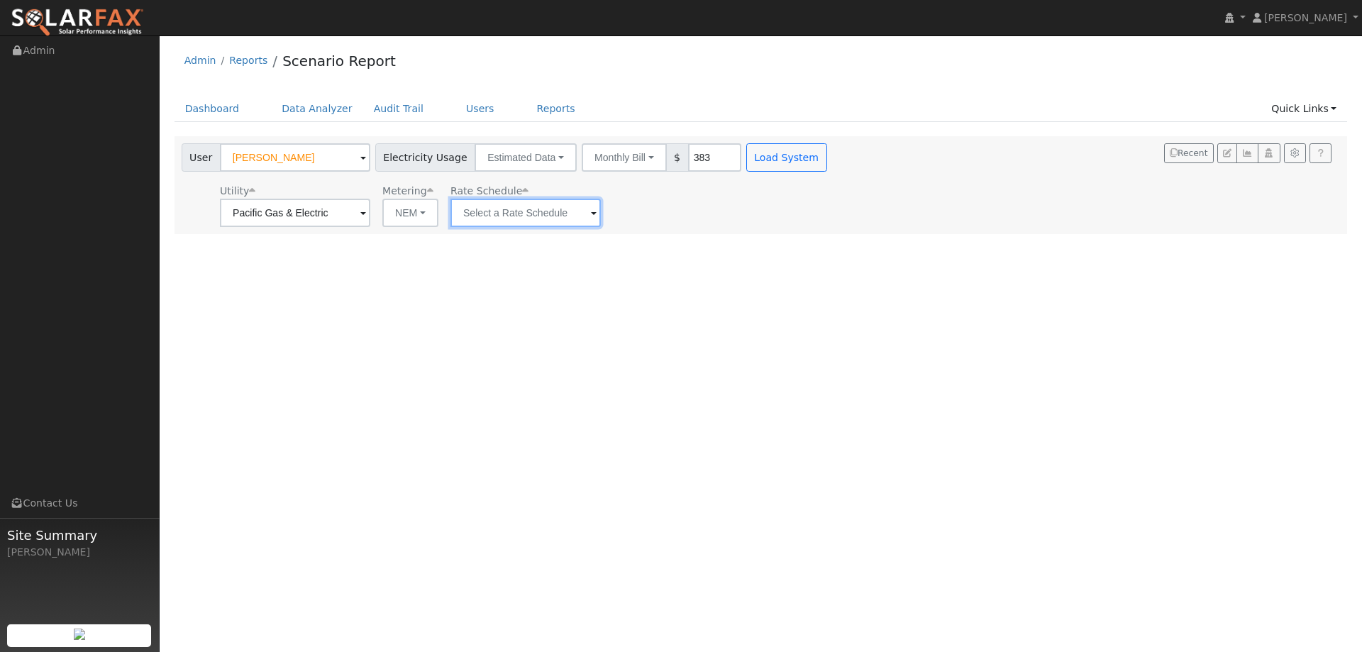
click at [508, 219] on input "text" at bounding box center [526, 213] width 150 height 28
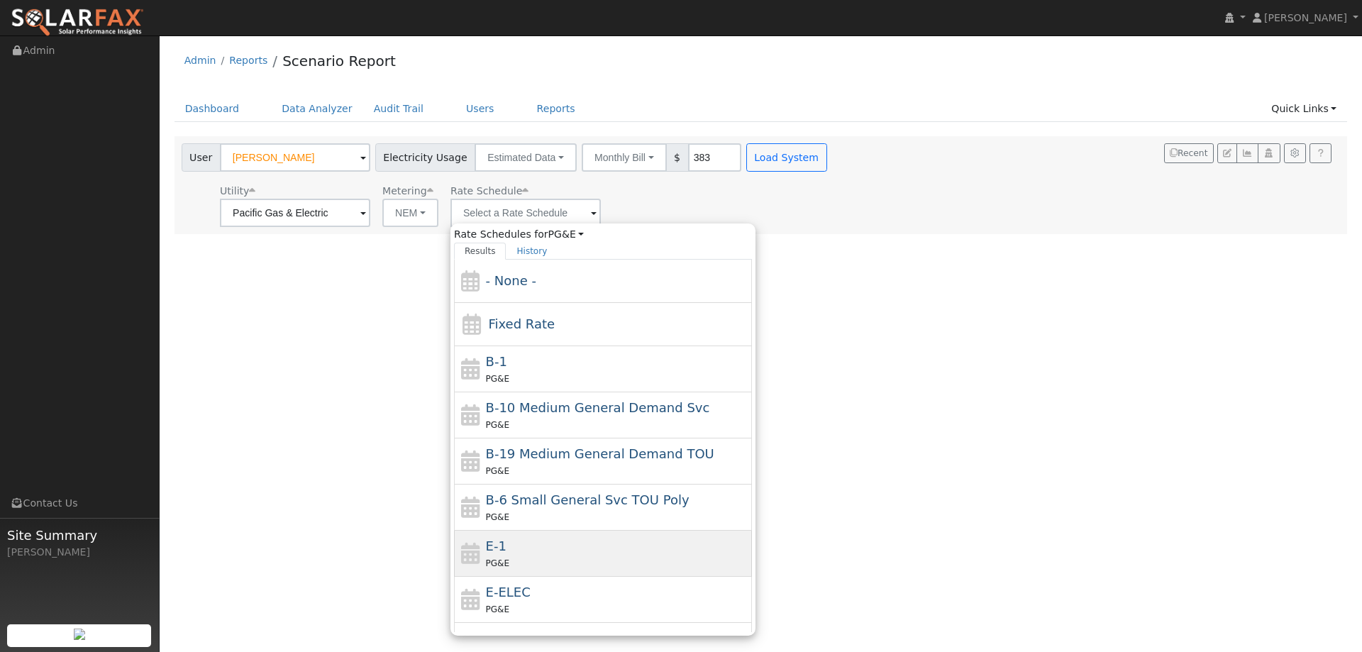
click at [494, 544] on span "E-1" at bounding box center [496, 545] width 21 height 15
type input "E-1"
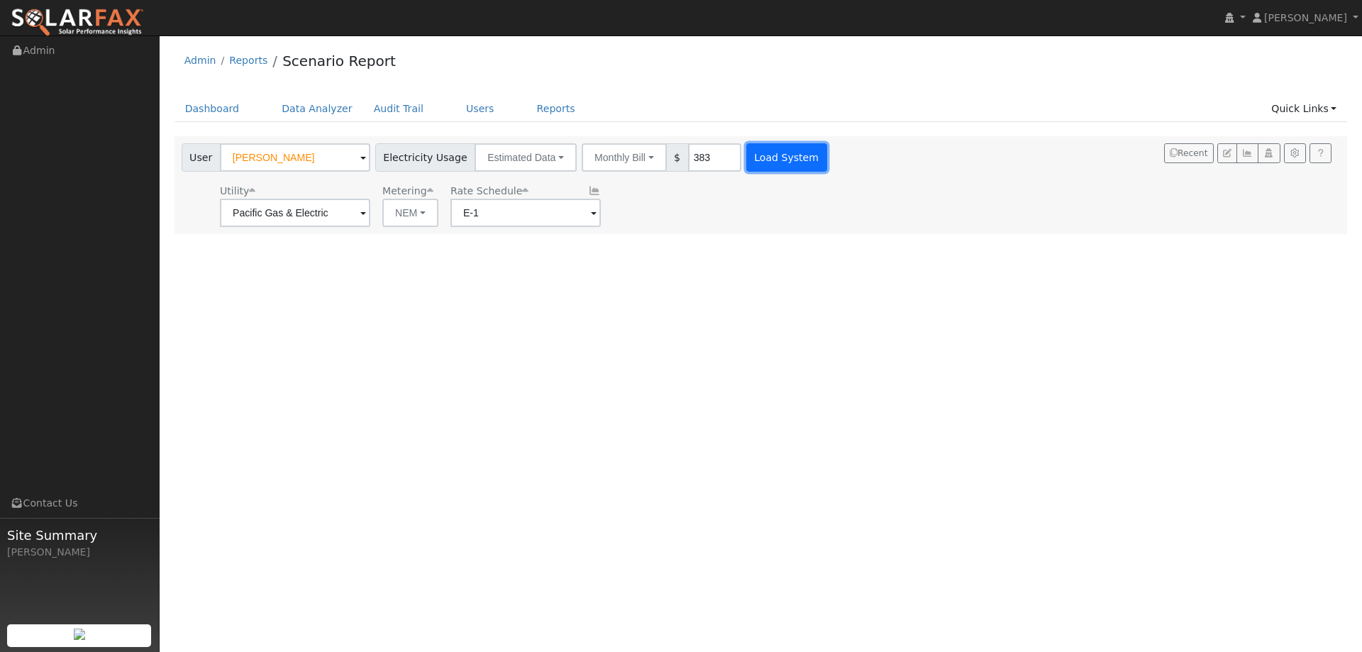
click at [770, 148] on button "Load System" at bounding box center [786, 157] width 81 height 28
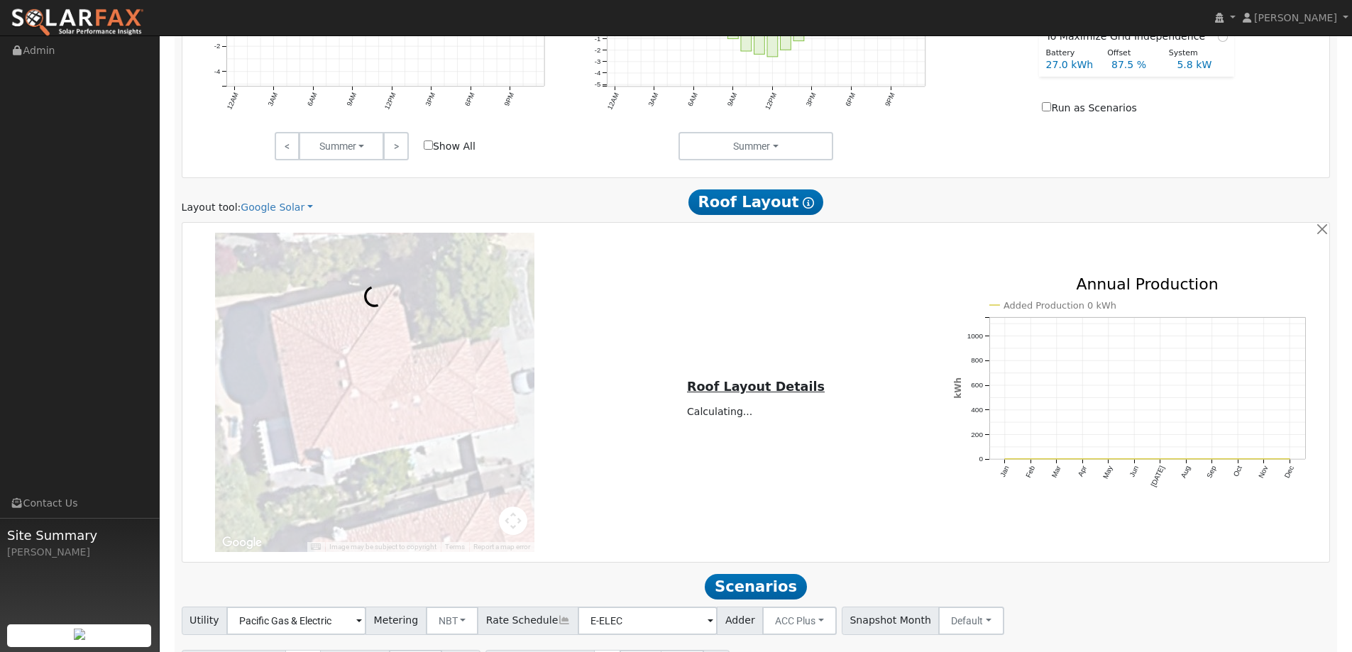
scroll to position [806, 0]
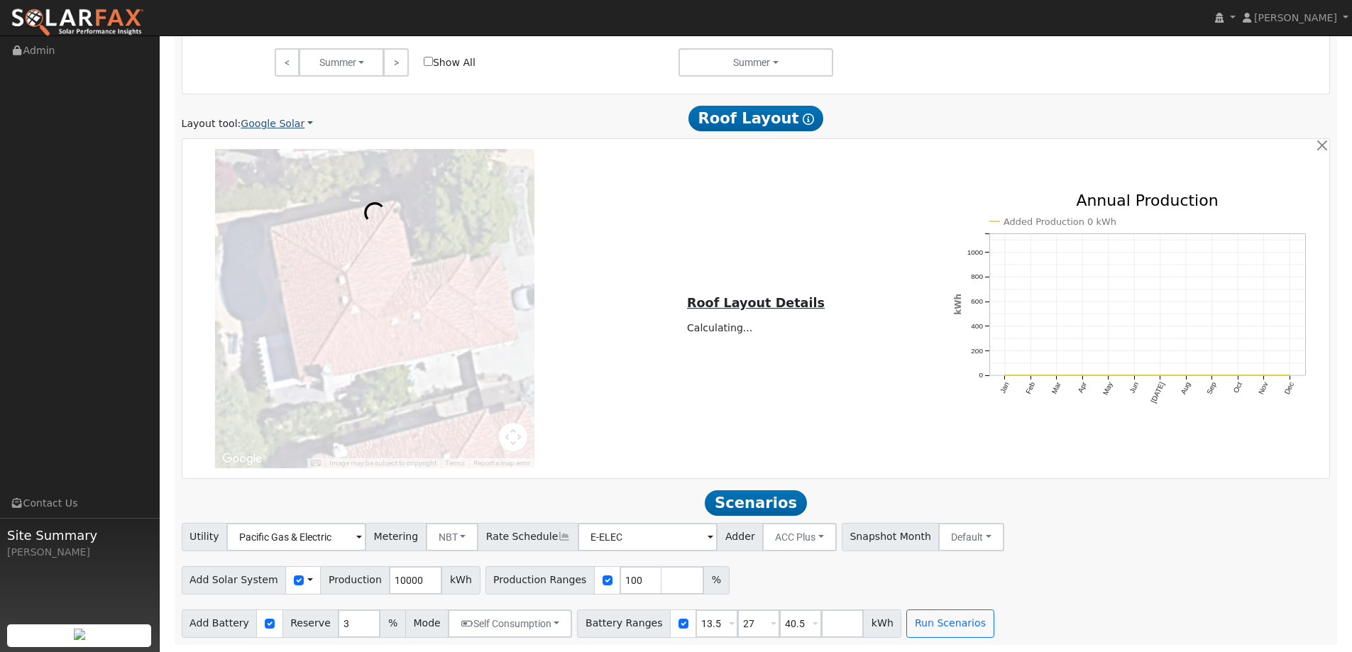
click at [267, 122] on link "Google Solar" at bounding box center [277, 123] width 72 height 15
click at [285, 181] on link "Aurora" at bounding box center [286, 189] width 99 height 20
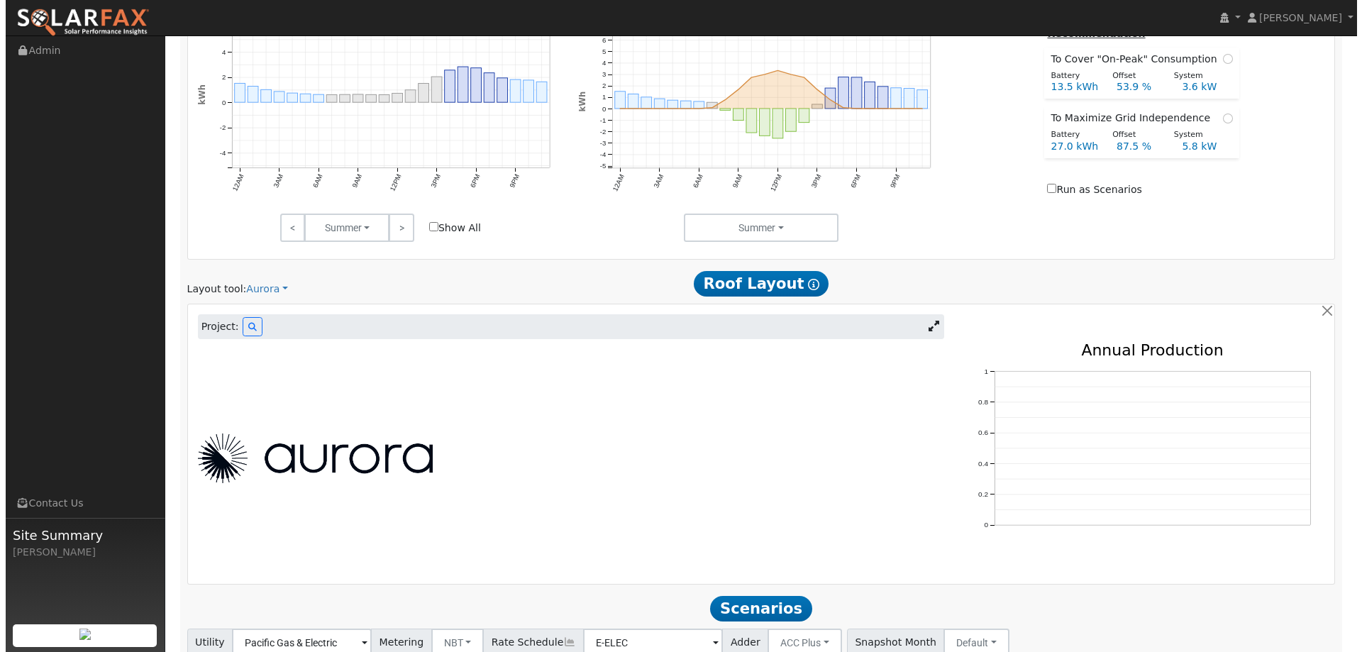
scroll to position [746, 0]
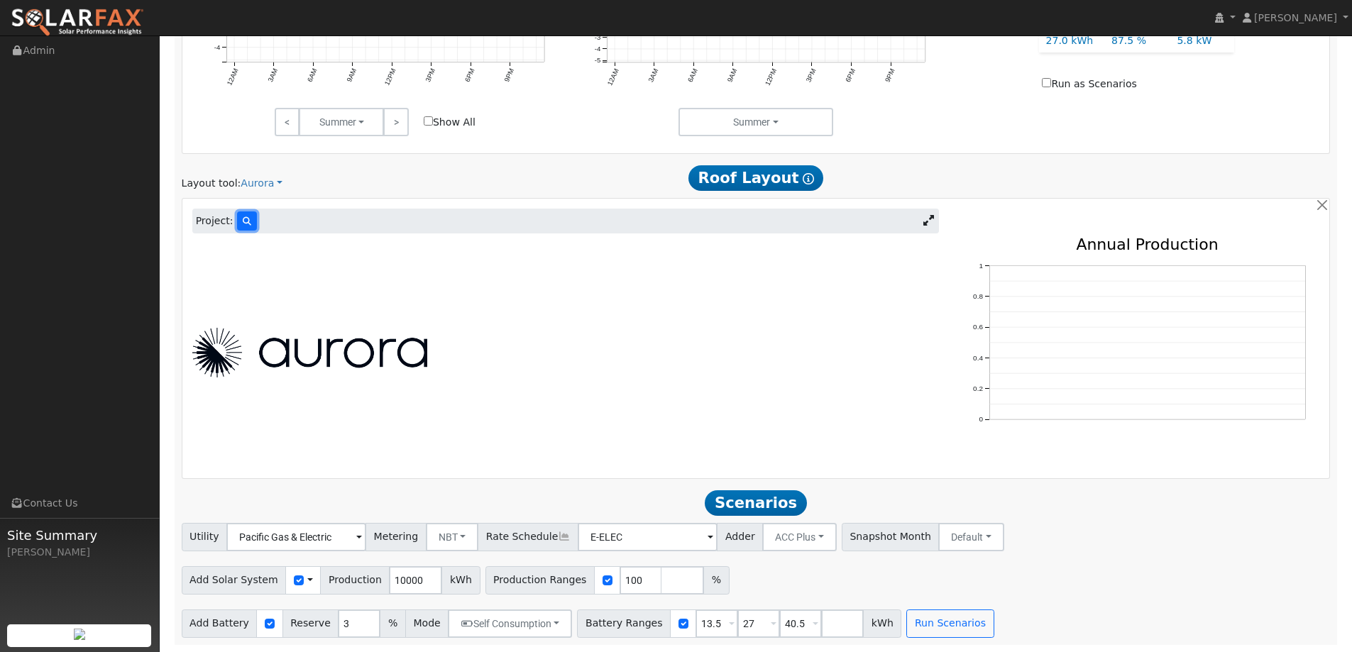
click at [248, 213] on button at bounding box center [247, 220] width 20 height 19
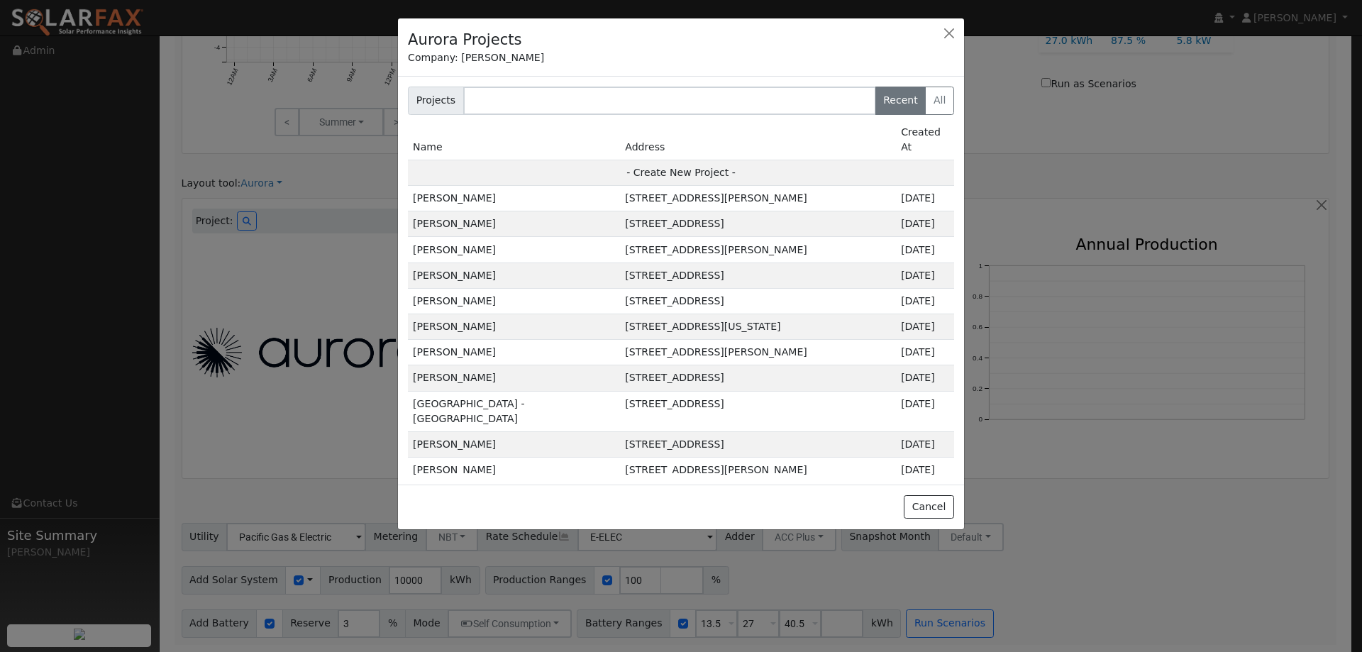
click at [660, 162] on td "- Create New Project -" at bounding box center [681, 173] width 546 height 26
type input "[PERSON_NAME]"
type input "[STREET_ADDRESS]"
type input "[GEOGRAPHIC_DATA]"
type input "CA"
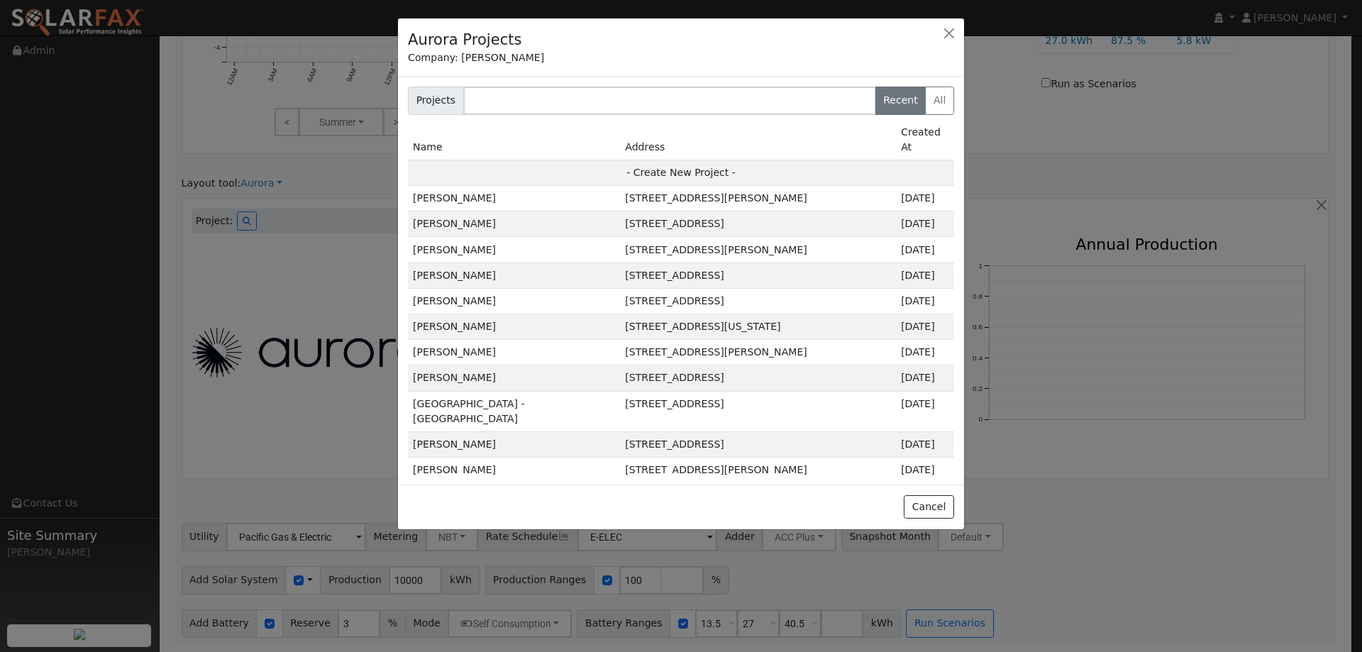
type input "95688"
type input "Design"
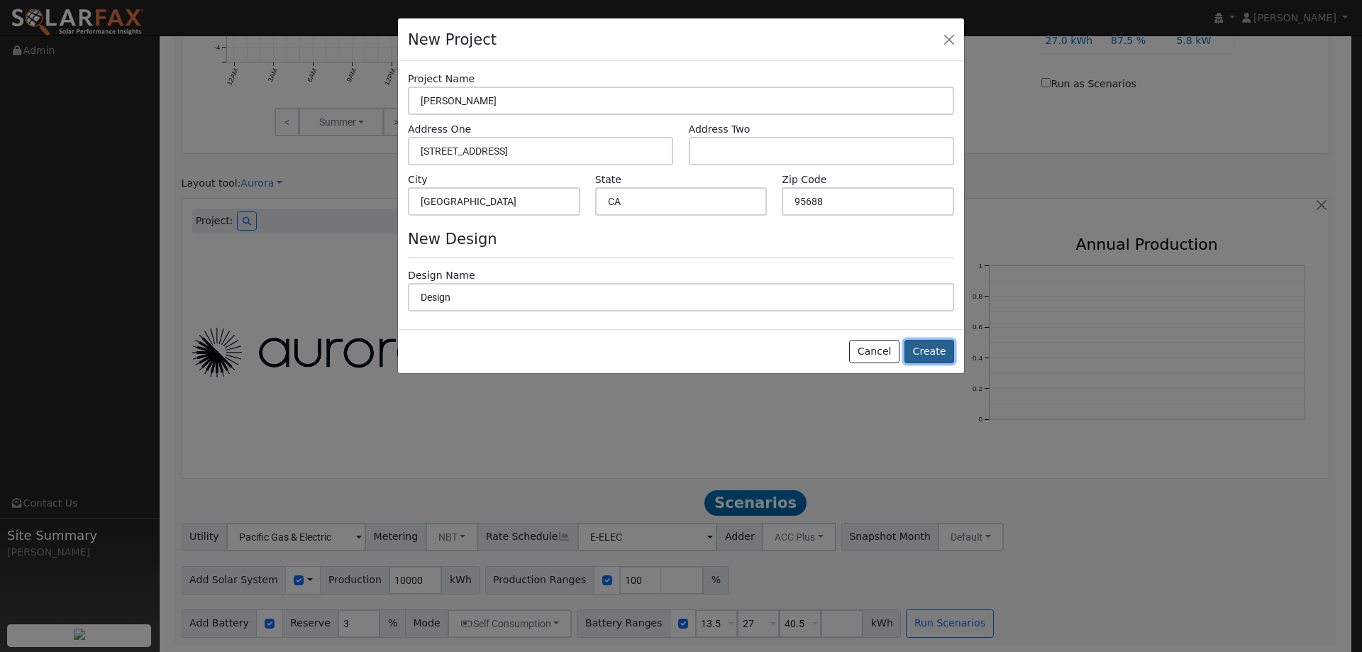
click at [935, 350] on button "Create" at bounding box center [930, 352] width 50 height 24
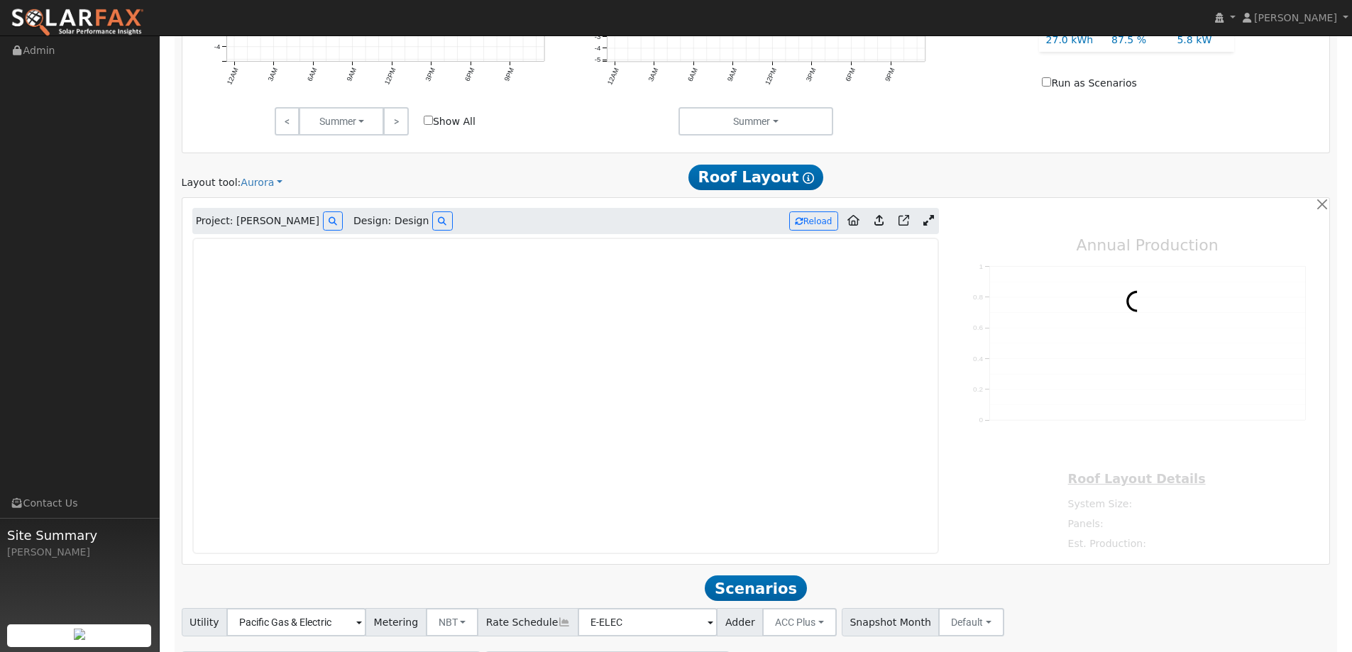
type input "0"
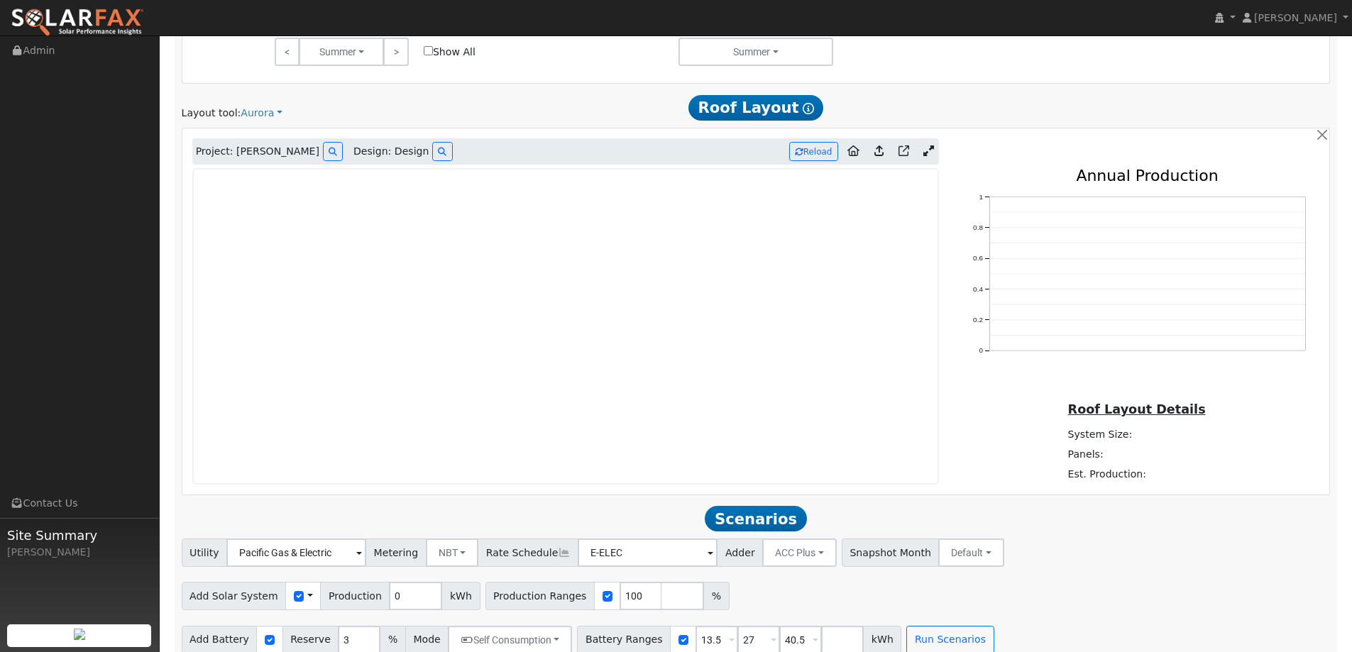
scroll to position [832, 0]
